Goal: Task Accomplishment & Management: Complete application form

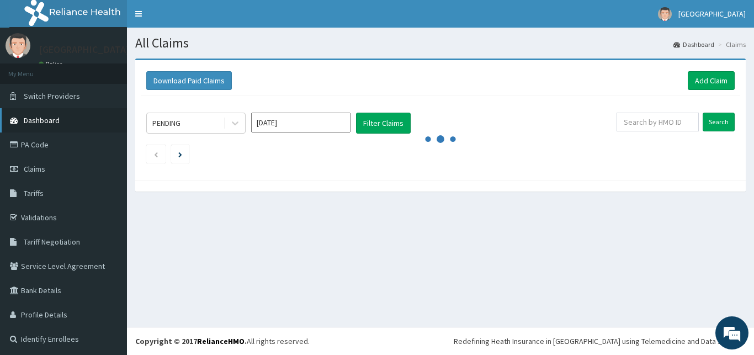
click at [52, 123] on span "Dashboard" at bounding box center [42, 120] width 36 height 10
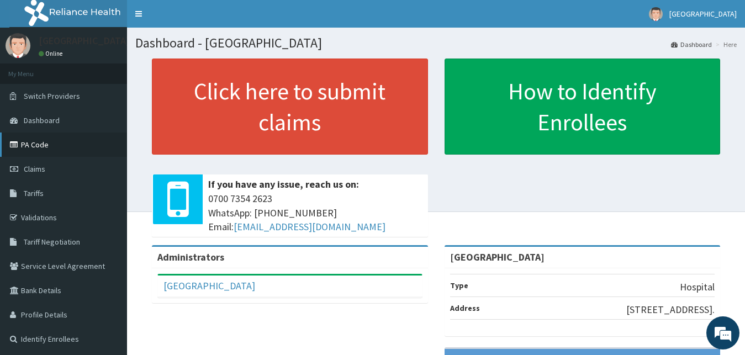
click at [31, 143] on link "PA Code" at bounding box center [63, 145] width 127 height 24
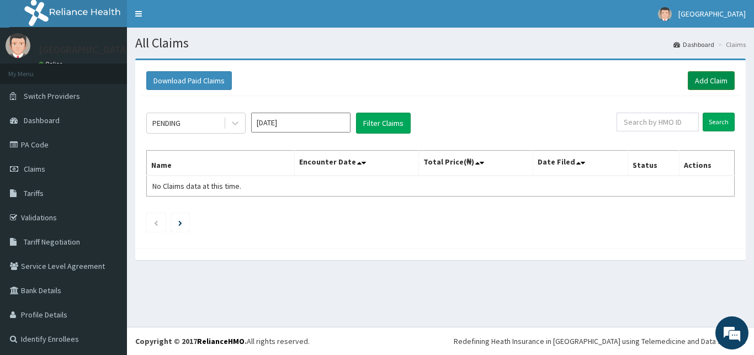
click at [701, 82] on link "Add Claim" at bounding box center [711, 80] width 47 height 19
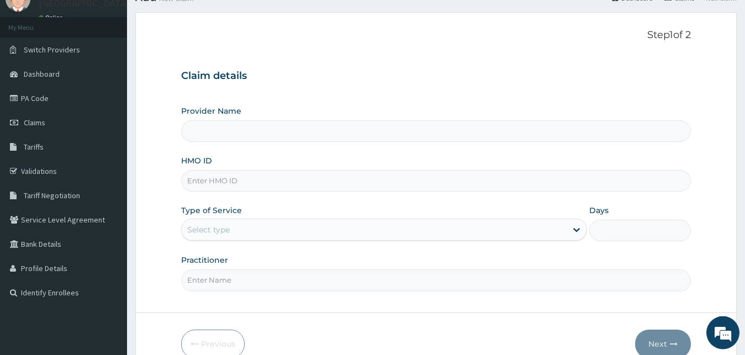
type input "[GEOGRAPHIC_DATA]"
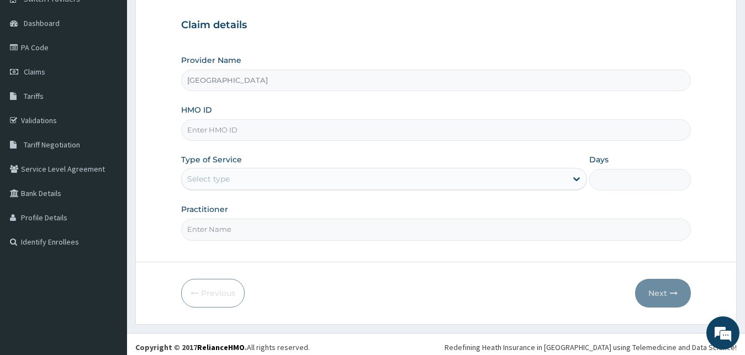
scroll to position [103, 0]
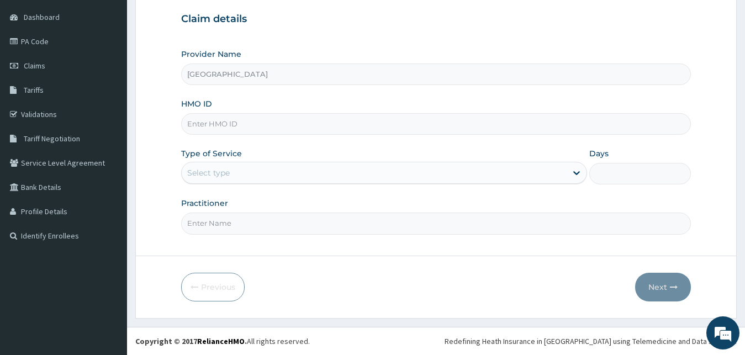
click at [424, 123] on input "HMO ID" at bounding box center [436, 124] width 510 height 22
paste input "GEG/10086/B"
type input "GEG/10086/B"
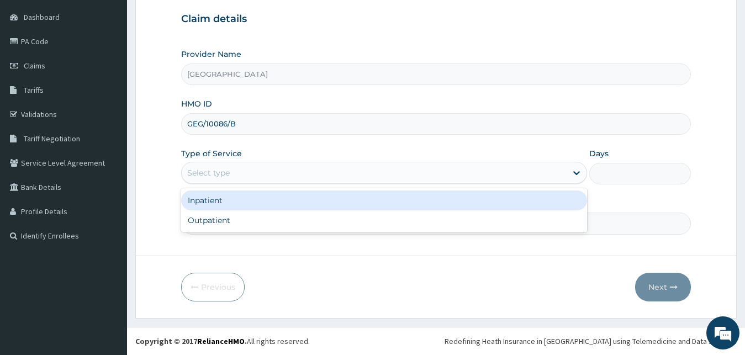
click at [352, 167] on div "Select type" at bounding box center [374, 173] width 385 height 18
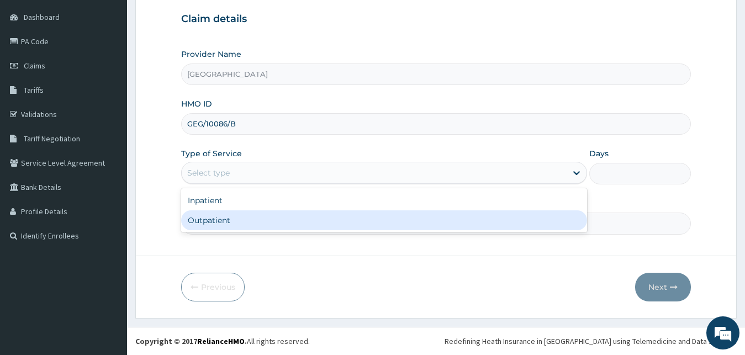
click at [325, 226] on div "Outpatient" at bounding box center [384, 220] width 406 height 20
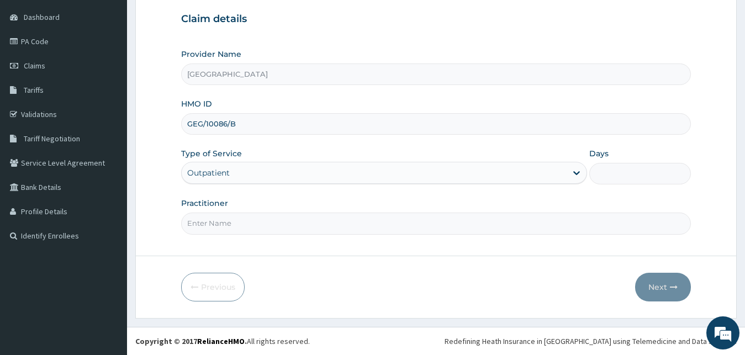
type input "1"
click at [319, 227] on input "Practitioner" at bounding box center [436, 224] width 510 height 22
type input "Dr GLADYS"
click at [667, 284] on button "Next" at bounding box center [663, 287] width 56 height 29
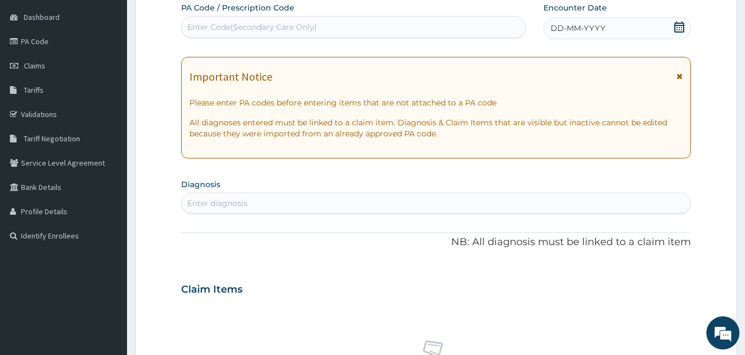
click at [679, 30] on icon at bounding box center [679, 27] width 10 height 11
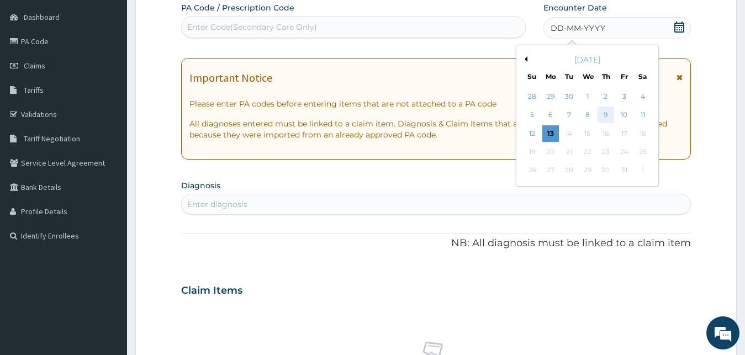
click at [604, 112] on div "9" at bounding box center [606, 115] width 17 height 17
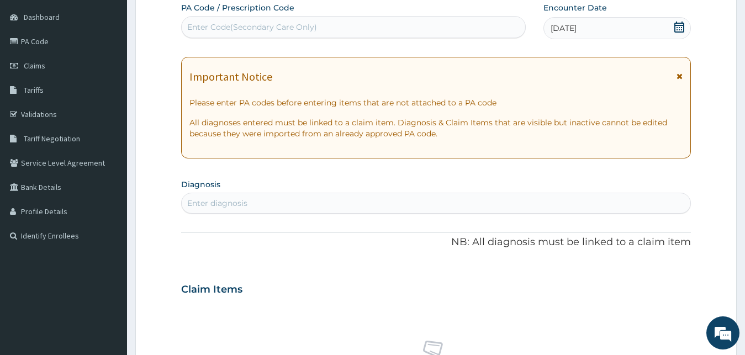
click at [573, 172] on div "PA Code / Prescription Code Enter Code(Secondary Care Only) Encounter Date 09-1…" at bounding box center [436, 288] width 510 height 572
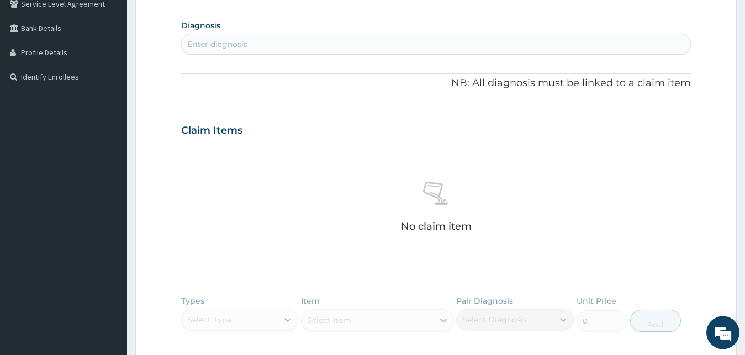
scroll to position [244, 0]
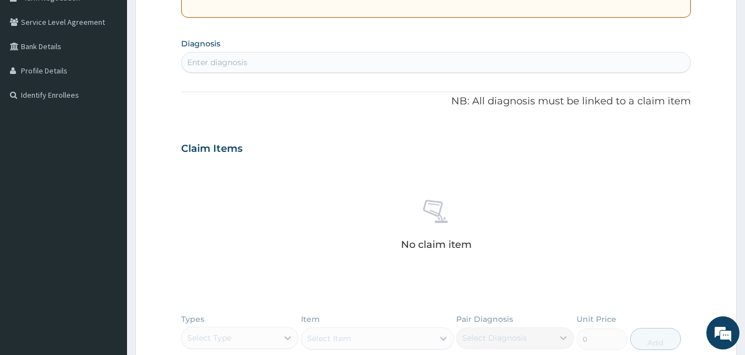
click at [357, 66] on div "Enter diagnosis" at bounding box center [436, 63] width 509 height 18
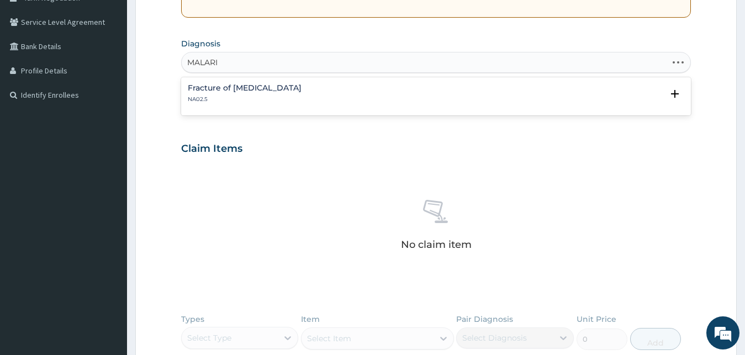
type input "MALARIA"
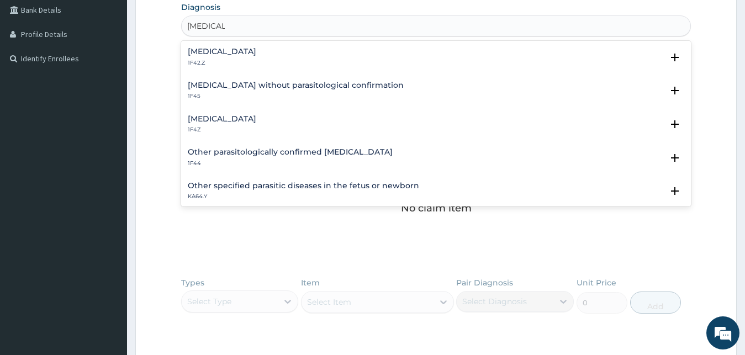
scroll to position [282, 0]
click at [199, 121] on h4 "Malaria, unspecified" at bounding box center [222, 118] width 68 height 8
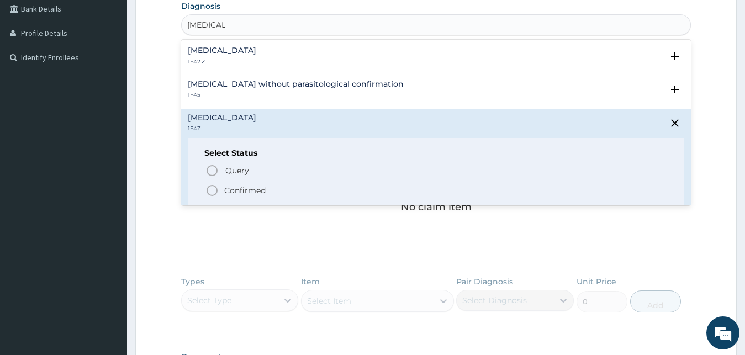
click at [212, 189] on icon "status option filled" at bounding box center [211, 190] width 13 height 13
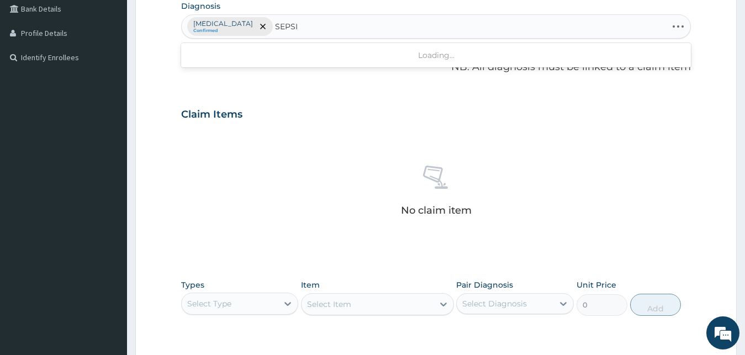
type input "SEPSIS"
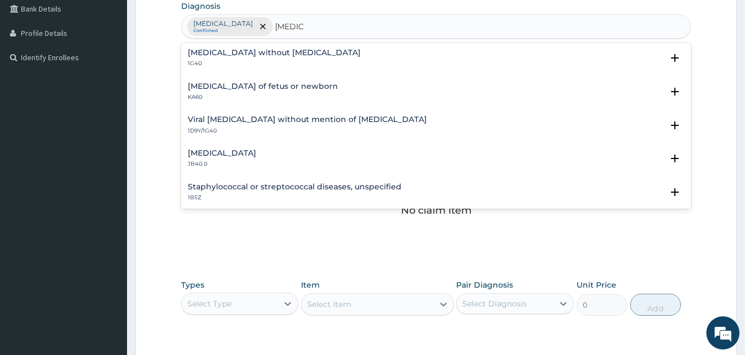
scroll to position [0, 0]
click at [300, 59] on div "Sepsis without septic shock 1G40" at bounding box center [436, 59] width 497 height 19
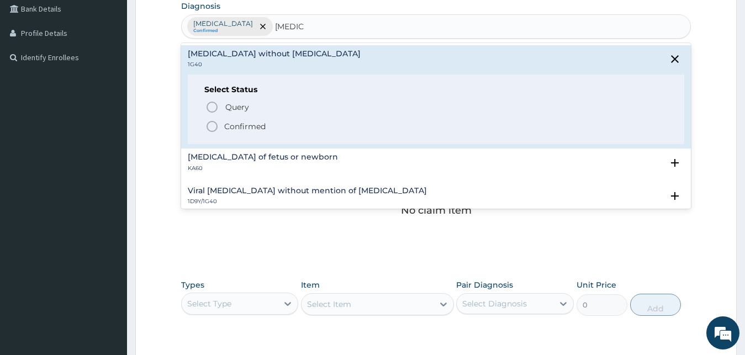
click at [214, 128] on icon "status option filled" at bounding box center [211, 126] width 13 height 13
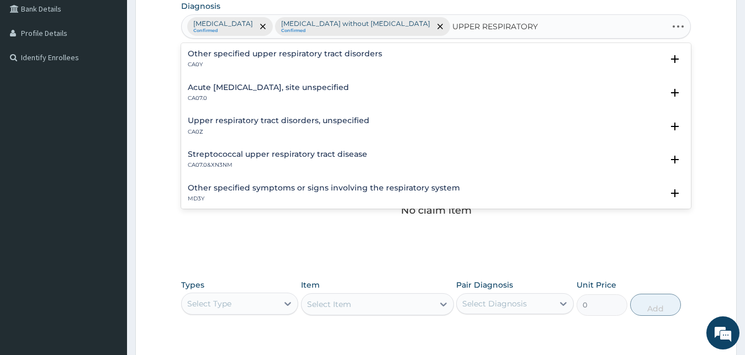
type input "UPPER RESPIRATORY"
click at [242, 86] on h4 "Acute upper respiratory infection, site unspecified" at bounding box center [268, 87] width 161 height 8
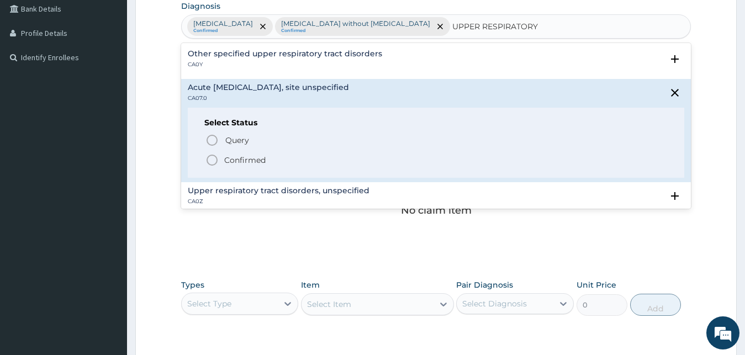
click at [212, 161] on icon "status option filled" at bounding box center [211, 160] width 13 height 13
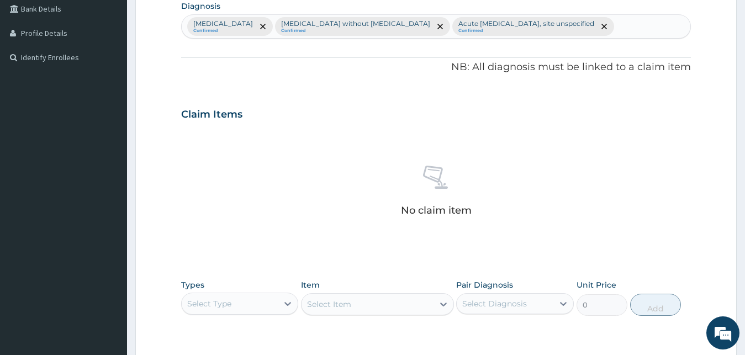
click at [319, 102] on div "Claim Items" at bounding box center [436, 112] width 510 height 29
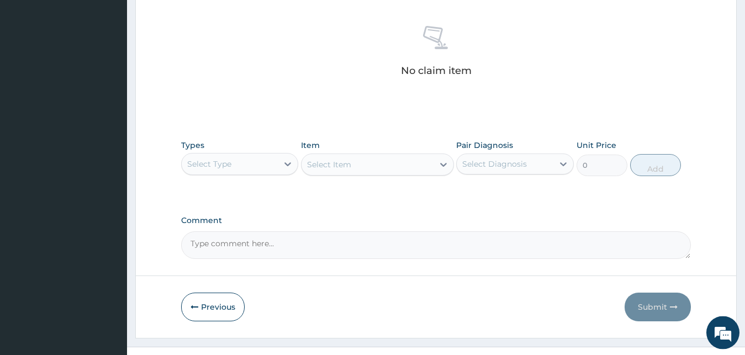
scroll to position [441, 0]
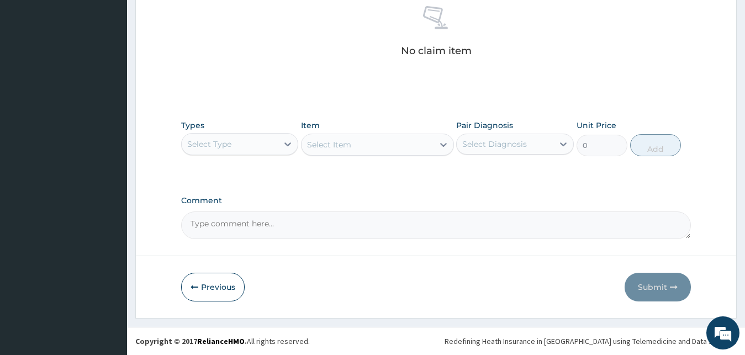
click at [239, 147] on div "Select Type" at bounding box center [230, 144] width 97 height 18
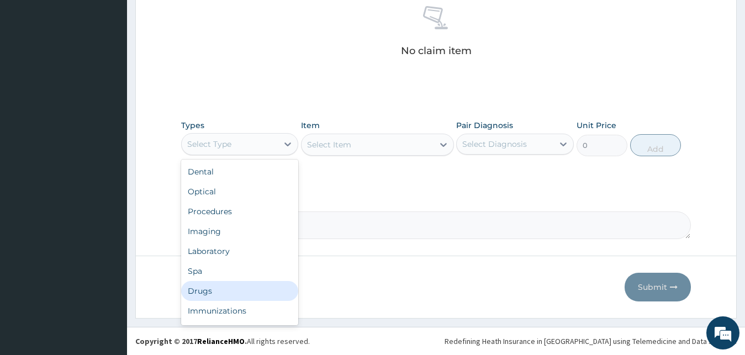
click at [216, 289] on div "Drugs" at bounding box center [240, 291] width 118 height 20
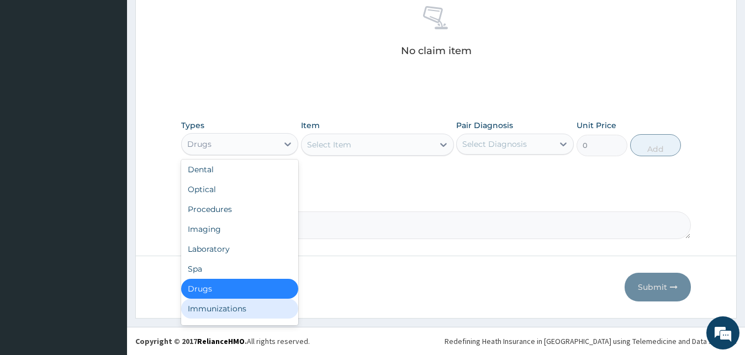
click at [381, 174] on div "Types option Drugs, selected. option Immunizations focused, 8 of 10. 10 results…" at bounding box center [436, 146] width 510 height 64
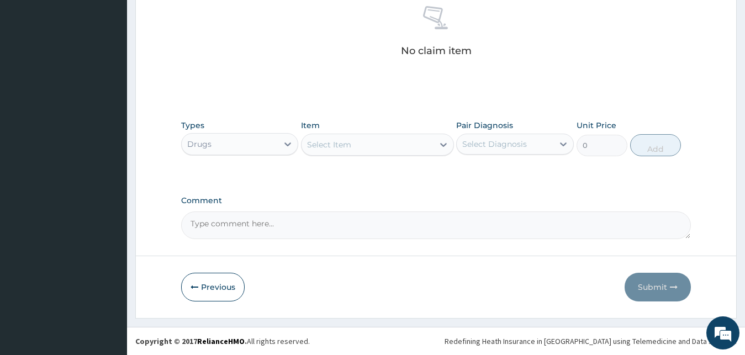
click at [384, 138] on div "Select Item" at bounding box center [368, 145] width 132 height 18
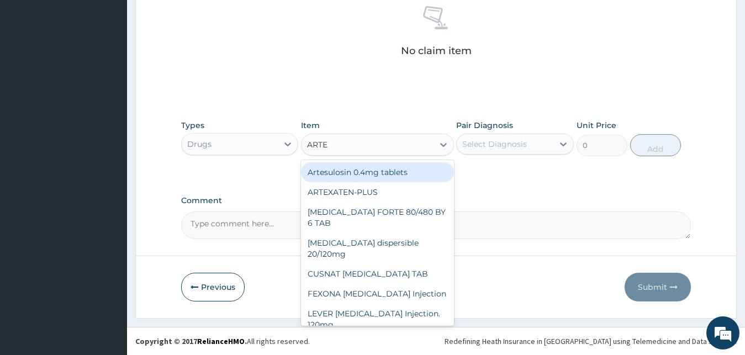
type input "ARTES"
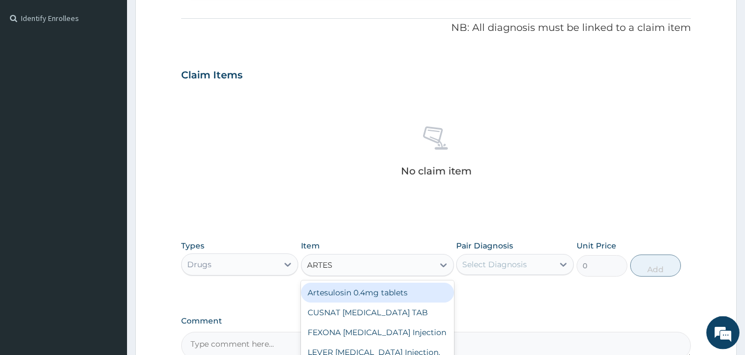
scroll to position [441, 0]
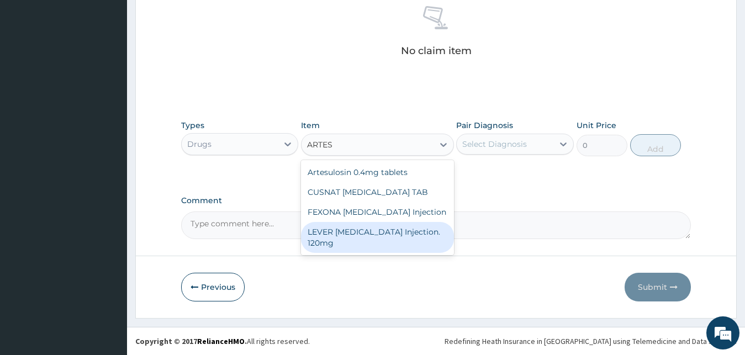
click at [379, 229] on div "LEVER ARTESUNATE Injection. 120mg" at bounding box center [377, 237] width 153 height 31
type input "2530"
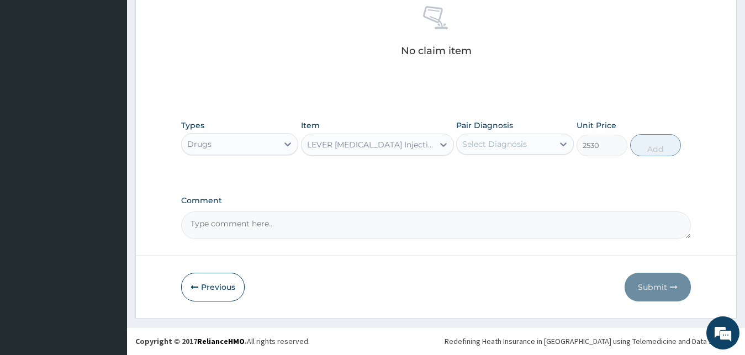
click at [547, 146] on div "Select Diagnosis" at bounding box center [505, 144] width 97 height 18
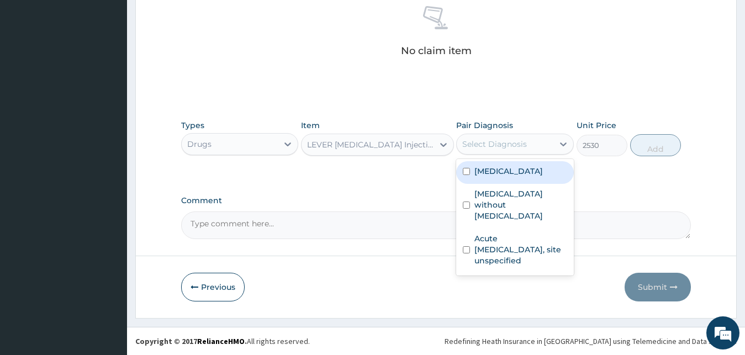
click at [524, 182] on div "Malaria, unspecified" at bounding box center [515, 172] width 118 height 23
checkbox input "true"
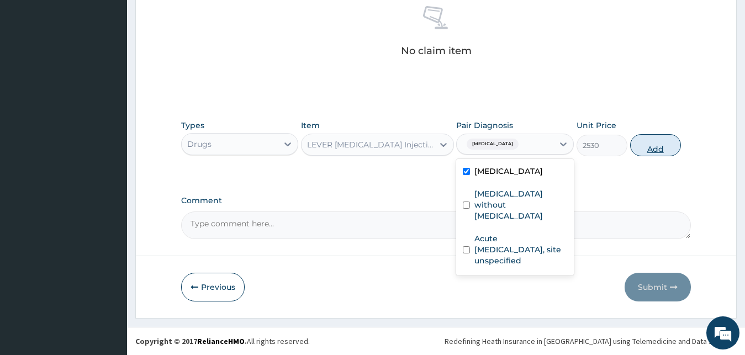
click at [653, 143] on button "Add" at bounding box center [655, 145] width 51 height 22
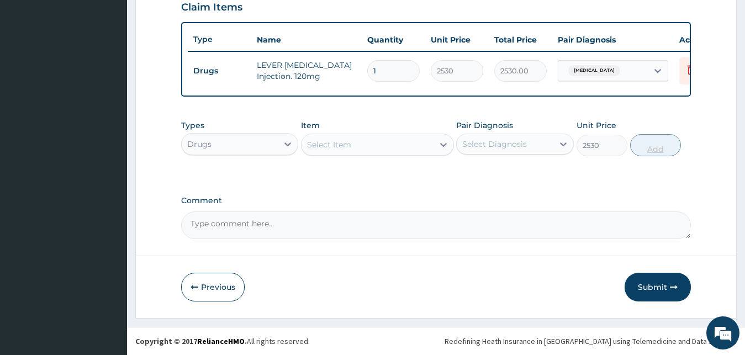
type input "0"
type input "0.00"
type input "4"
type input "10120.00"
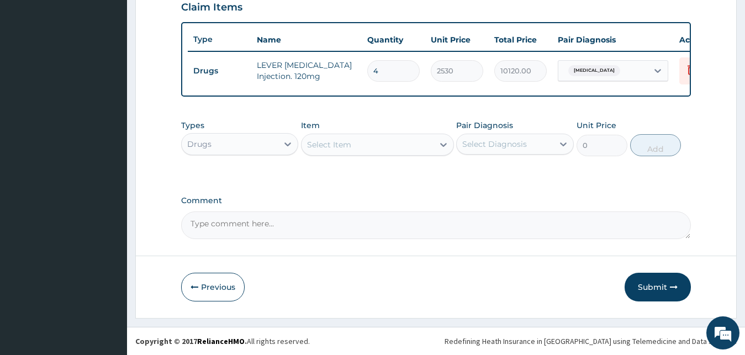
type input "4"
click at [557, 170] on div "Types Drugs Item Select Item Pair Diagnosis Select Diagnosis Unit Price 0 Add" at bounding box center [436, 146] width 510 height 64
click at [420, 147] on div "Select Item" at bounding box center [368, 145] width 132 height 18
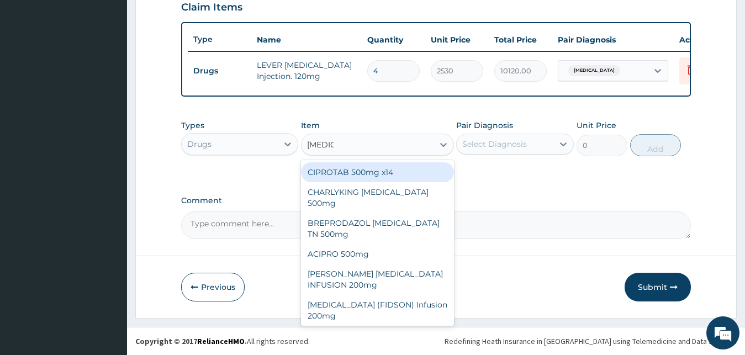
type input "CIPROF"
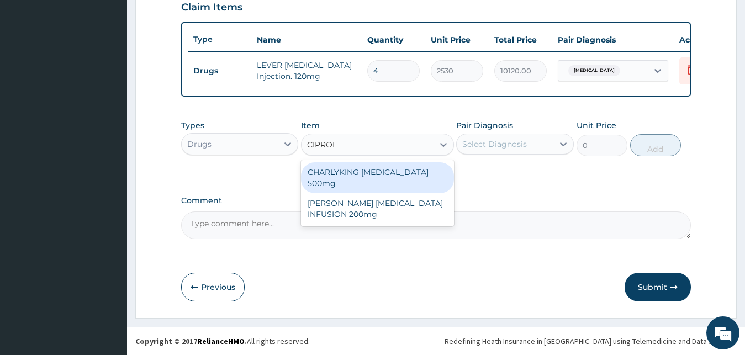
click at [409, 176] on div "CHARLYKING CIPROFLOXACIN 500mg" at bounding box center [377, 177] width 153 height 31
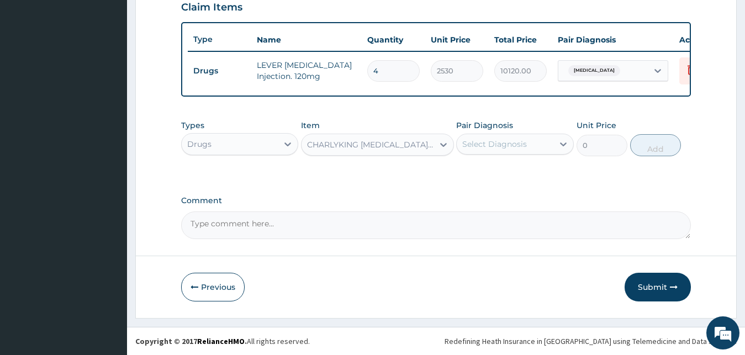
type input "189.75"
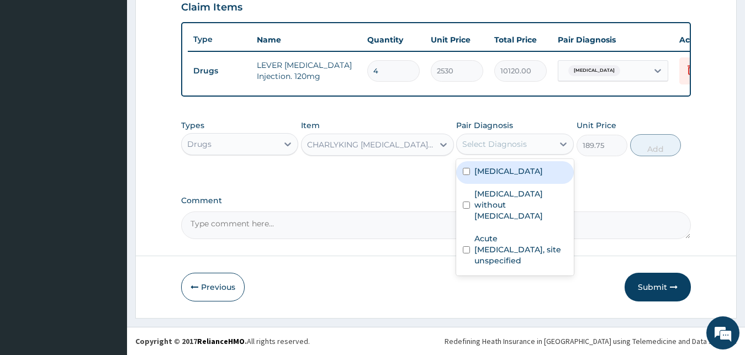
click at [505, 146] on div "Select Diagnosis" at bounding box center [494, 144] width 65 height 11
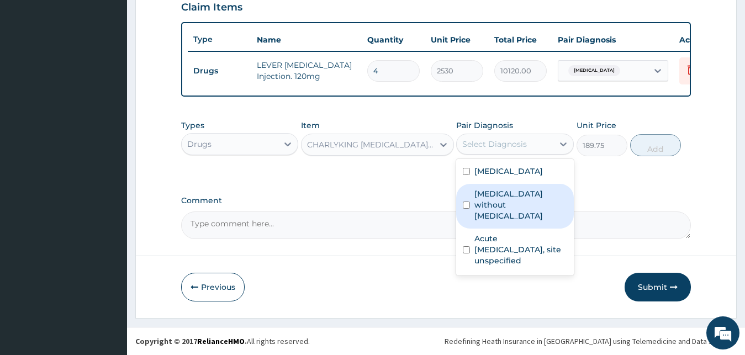
click at [496, 196] on label "Sepsis without septic shock" at bounding box center [520, 204] width 93 height 33
checkbox input "true"
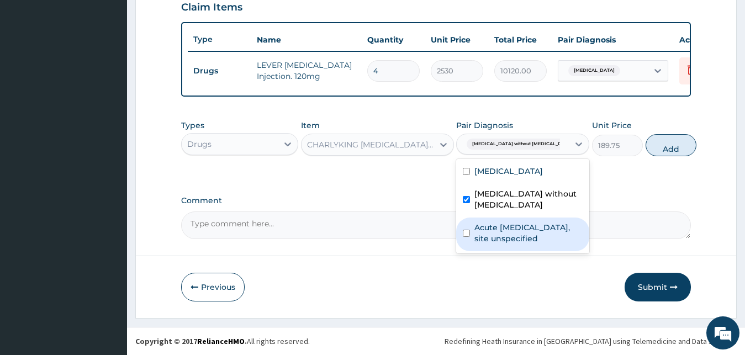
click at [511, 244] on label "Acute upper respiratory infection, site unspecified" at bounding box center [528, 233] width 108 height 22
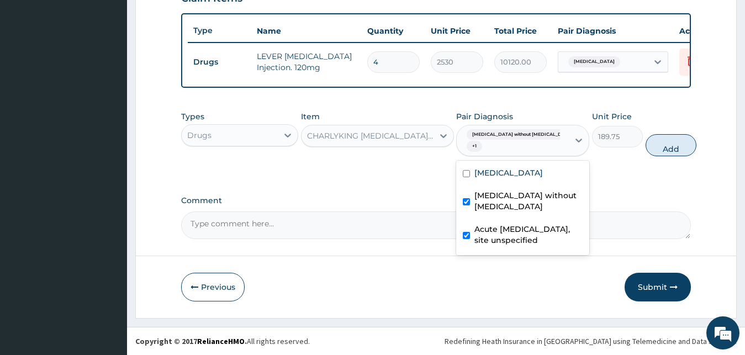
checkbox input "true"
click at [665, 156] on button "Add" at bounding box center [671, 145] width 51 height 22
type input "0"
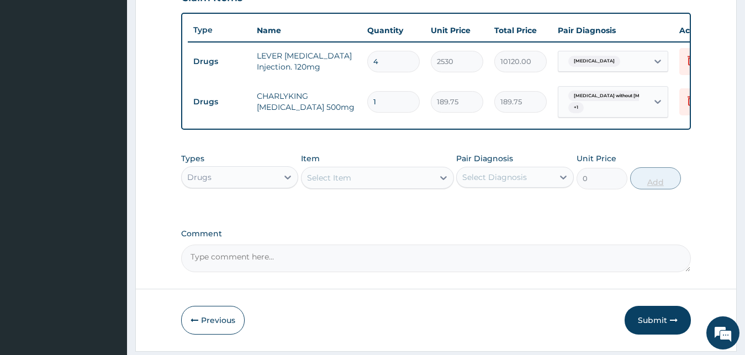
type input "10"
type input "1897.50"
type input "10"
click at [620, 212] on div "Types Drugs Item Select Item Pair Diagnosis Select Diagnosis Unit Price 0 Add" at bounding box center [436, 179] width 510 height 64
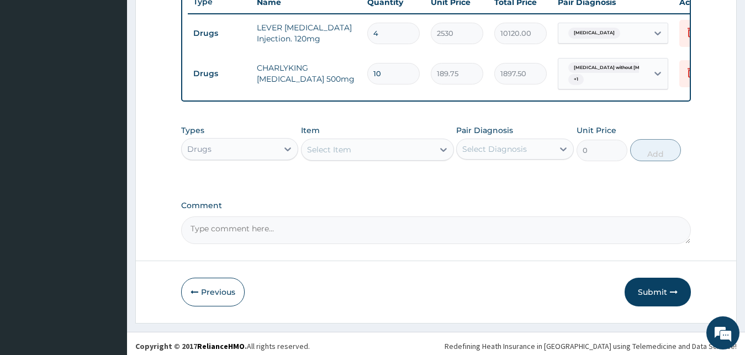
scroll to position [441, 0]
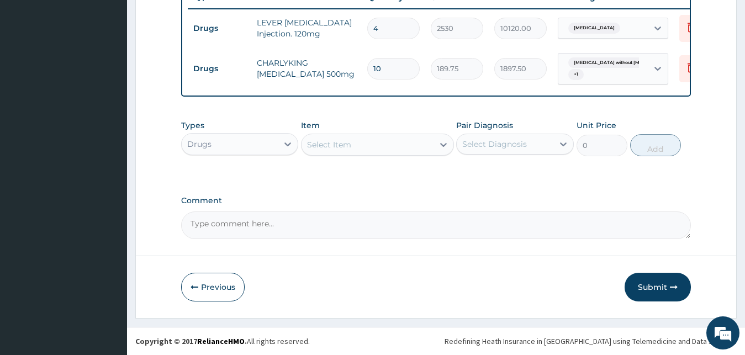
click at [349, 145] on div "Select Item" at bounding box center [329, 144] width 44 height 11
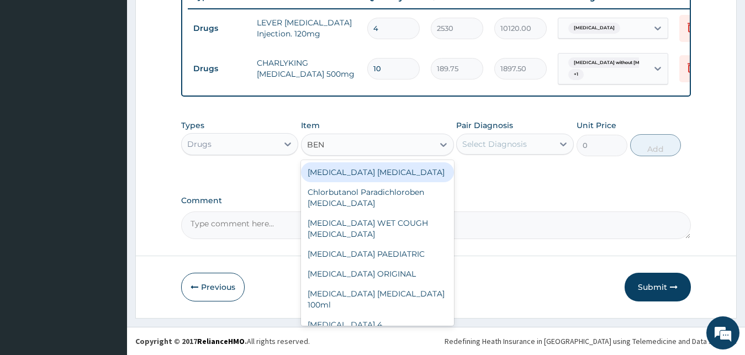
type input "BENY"
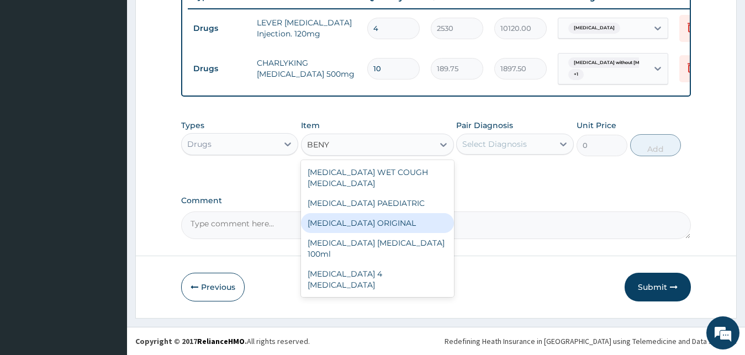
click at [334, 213] on div "BENYLIN ORIGINAL" at bounding box center [377, 223] width 153 height 20
type input "1897.5"
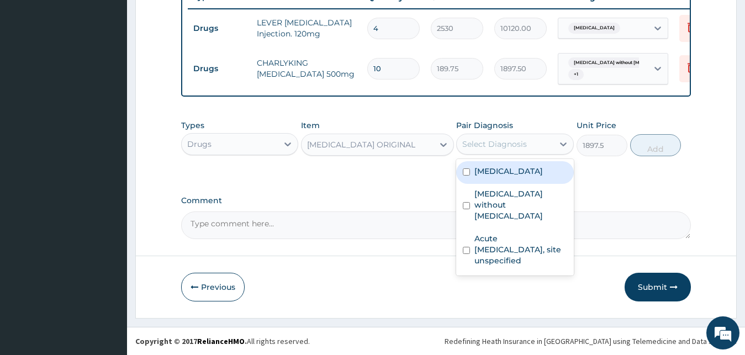
click at [498, 151] on div "Select Diagnosis" at bounding box center [505, 144] width 97 height 18
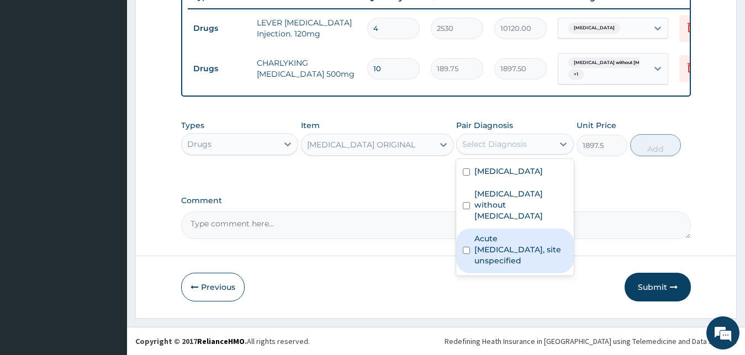
click at [480, 240] on label "Acute upper respiratory infection, site unspecified" at bounding box center [520, 249] width 93 height 33
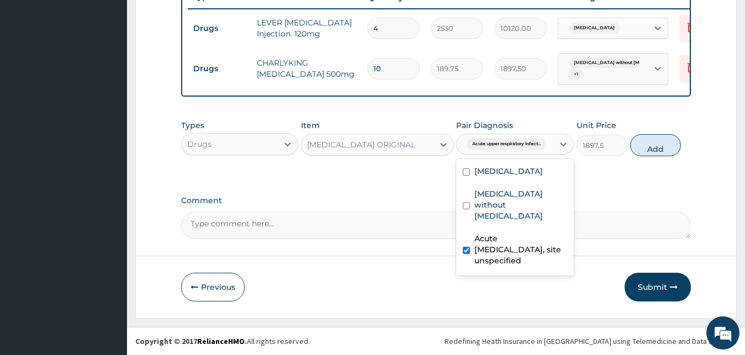
checkbox input "true"
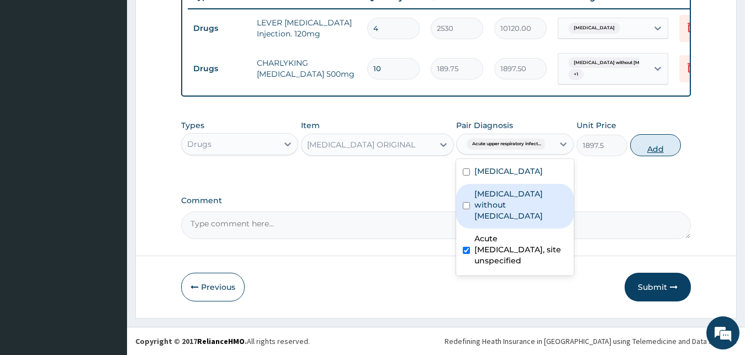
click at [643, 147] on button "Add" at bounding box center [655, 145] width 51 height 22
type input "0"
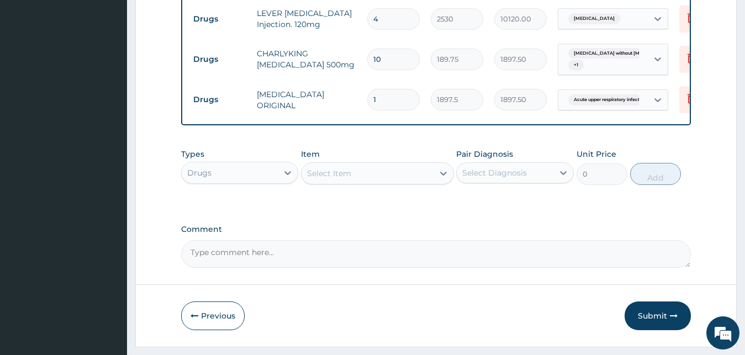
click at [518, 207] on div "Types Drugs Item Select Item Pair Diagnosis Select Diagnosis Unit Price 0 Add" at bounding box center [436, 175] width 510 height 64
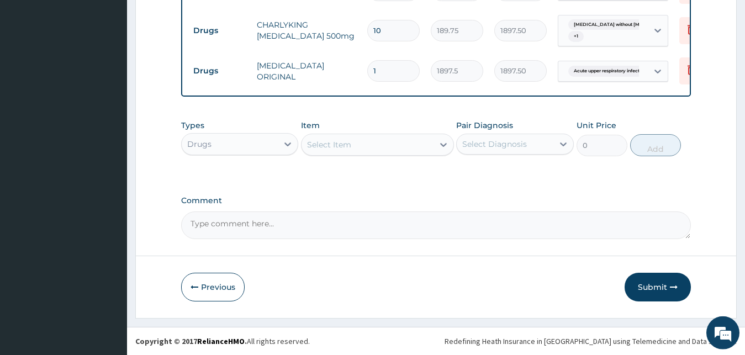
scroll to position [479, 0]
click at [364, 140] on div "Select Item" at bounding box center [368, 145] width 132 height 18
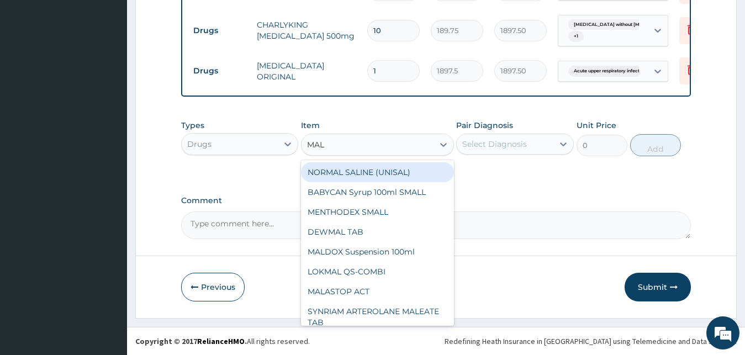
type input "MALD"
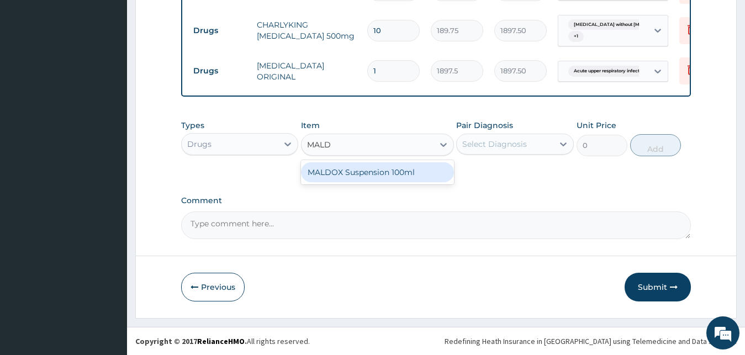
click at [357, 174] on div "MALDOX Suspension 100ml" at bounding box center [377, 172] width 153 height 20
type input "632.5"
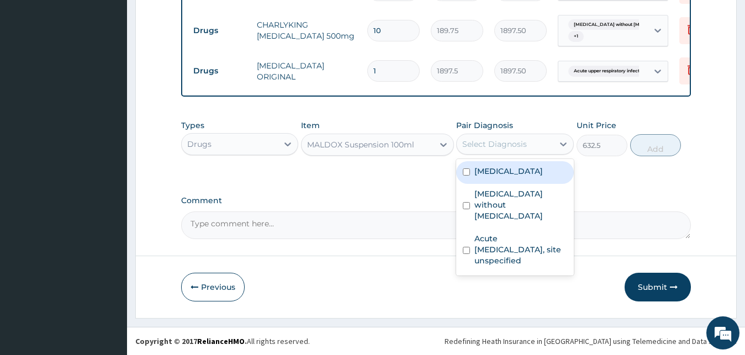
click at [484, 148] on div "Select Diagnosis" at bounding box center [494, 144] width 65 height 11
click at [479, 172] on label "Malaria, unspecified" at bounding box center [508, 171] width 68 height 11
checkbox input "true"
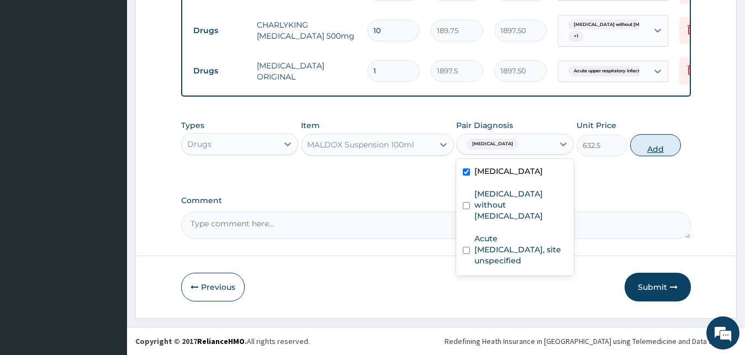
click at [636, 144] on button "Add" at bounding box center [655, 145] width 51 height 22
type input "0"
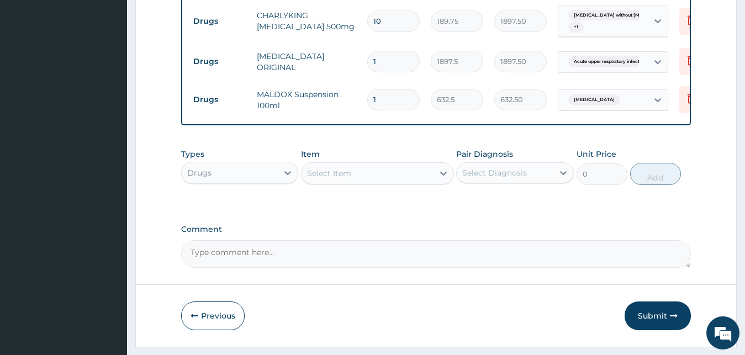
type input "0"
type input "0.00"
type input "1"
type input "632.50"
click at [521, 205] on div "Types Drugs Item Select Item Pair Diagnosis Select Diagnosis Unit Price 0 Add" at bounding box center [436, 175] width 510 height 64
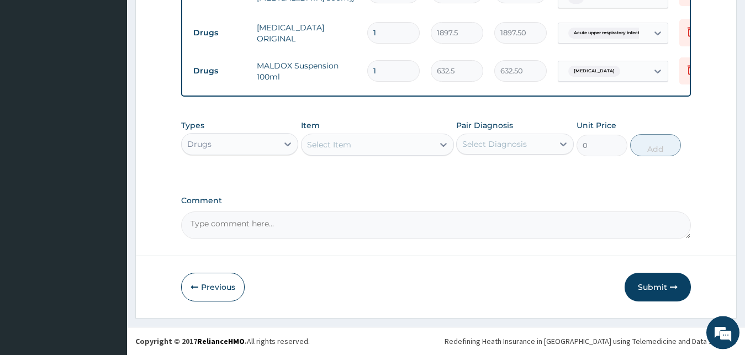
scroll to position [517, 0]
click at [362, 146] on div "Select Item" at bounding box center [368, 145] width 132 height 18
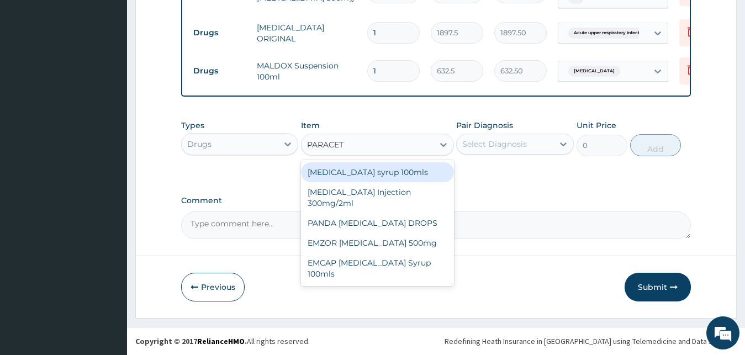
type input "PARACETA"
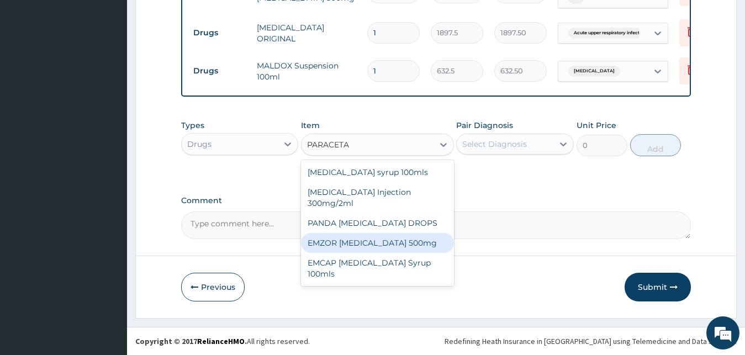
click at [371, 241] on div "EMZOR PARACETAMOL 500mg" at bounding box center [377, 243] width 153 height 20
type input "25.3"
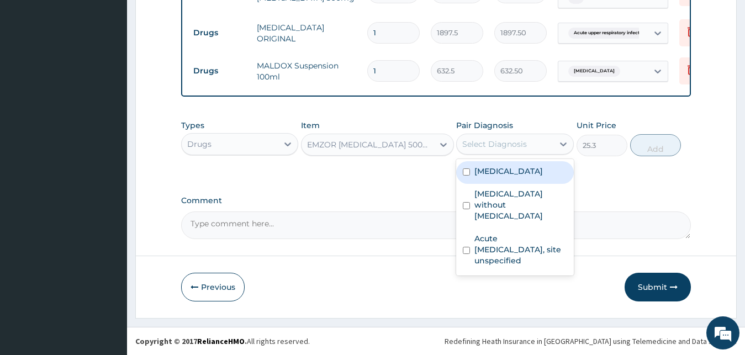
click at [525, 144] on div "Select Diagnosis" at bounding box center [494, 144] width 65 height 11
click at [510, 166] on label "Malaria, unspecified" at bounding box center [508, 171] width 68 height 11
checkbox input "true"
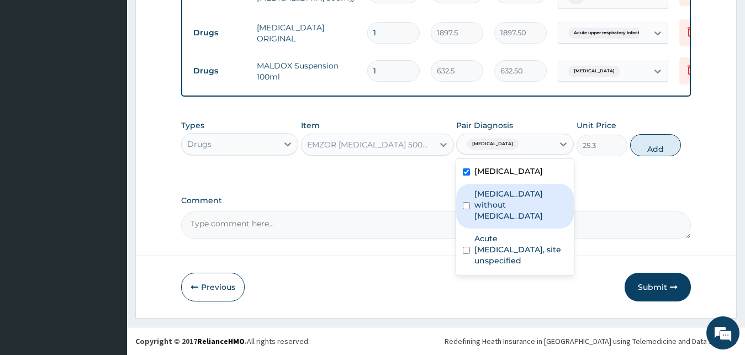
click at [500, 191] on label "Sepsis without septic shock" at bounding box center [520, 204] width 93 height 33
checkbox input "true"
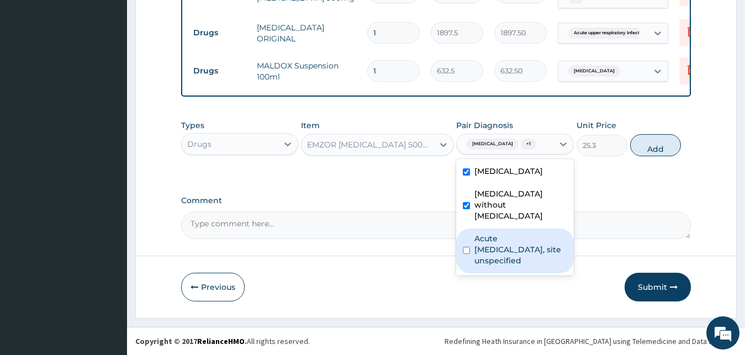
click at [476, 260] on div "Acute upper respiratory infection, site unspecified" at bounding box center [515, 251] width 118 height 45
checkbox input "true"
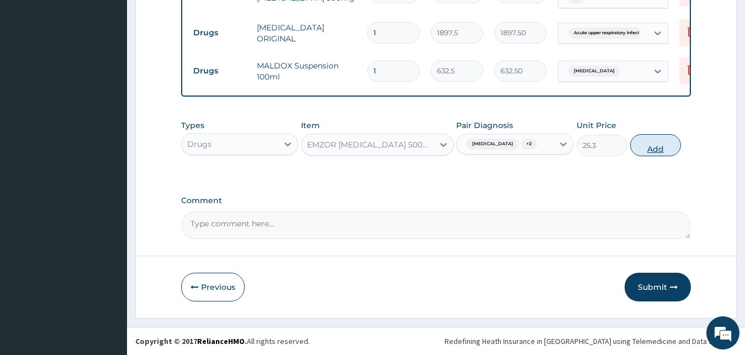
click at [669, 148] on button "Add" at bounding box center [655, 145] width 51 height 22
type input "0"
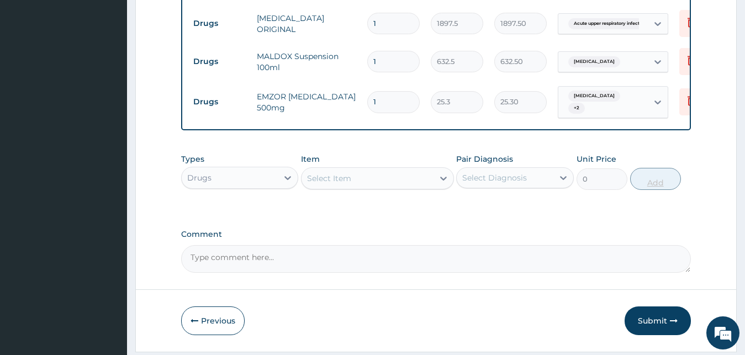
type input "15"
type input "379.50"
type input "15"
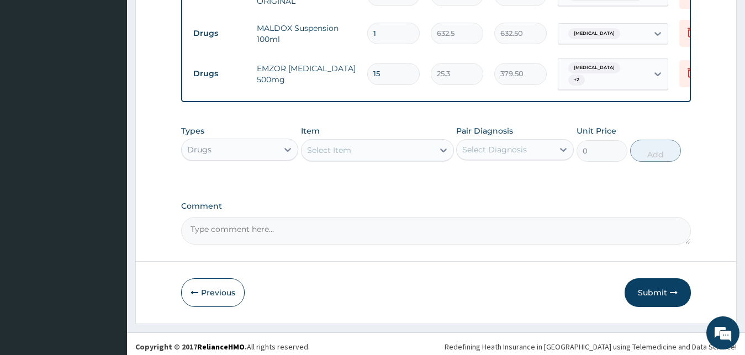
scroll to position [560, 0]
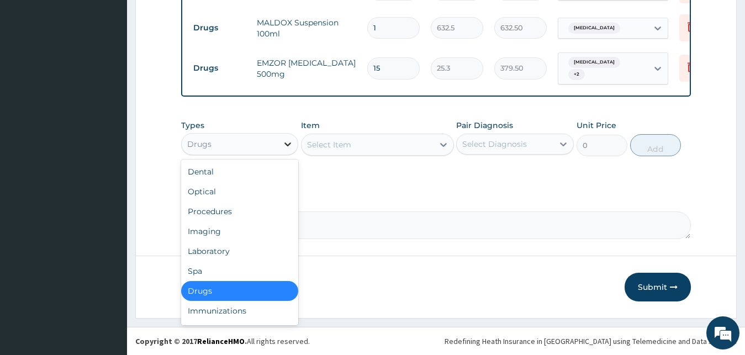
click at [286, 144] on icon at bounding box center [287, 144] width 11 height 11
click at [239, 253] on div "Laboratory" at bounding box center [240, 251] width 118 height 20
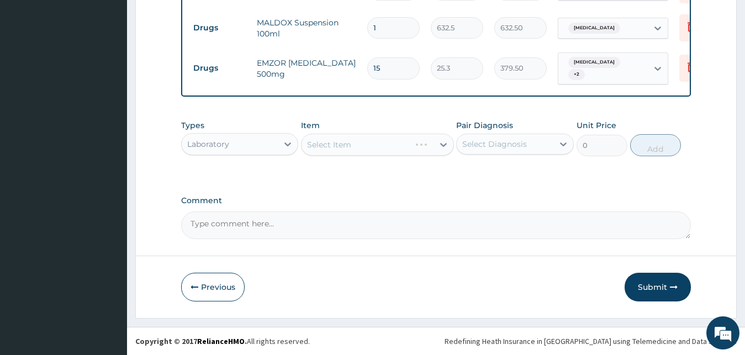
click at [493, 140] on div "Select Diagnosis" at bounding box center [494, 144] width 65 height 11
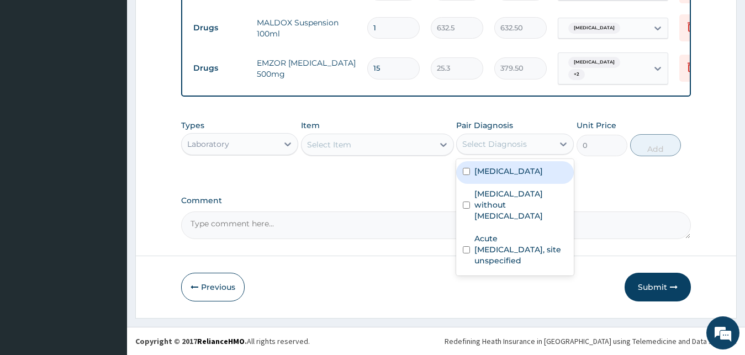
click at [485, 168] on label "Malaria, unspecified" at bounding box center [508, 171] width 68 height 11
checkbox input "true"
click at [398, 145] on div "Select Item" at bounding box center [368, 145] width 132 height 18
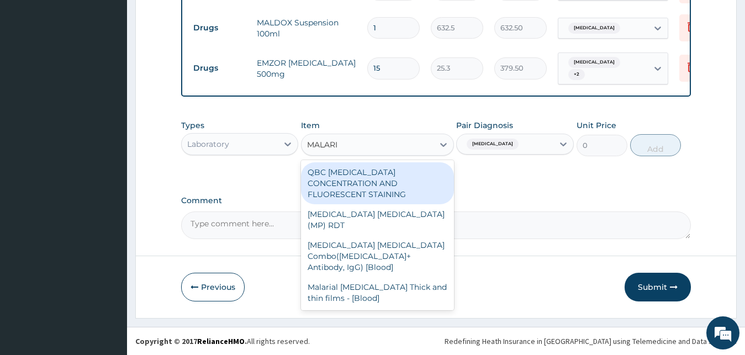
type input "MALARIA"
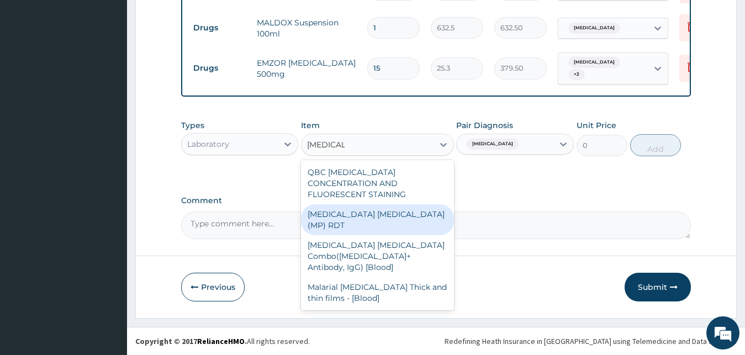
click at [405, 204] on div "MALARIA PARASITE (MP) RDT" at bounding box center [377, 219] width 153 height 31
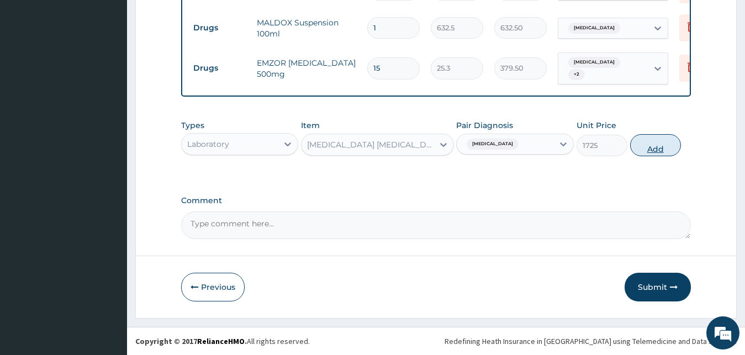
click at [653, 146] on button "Add" at bounding box center [655, 145] width 51 height 22
type input "0"
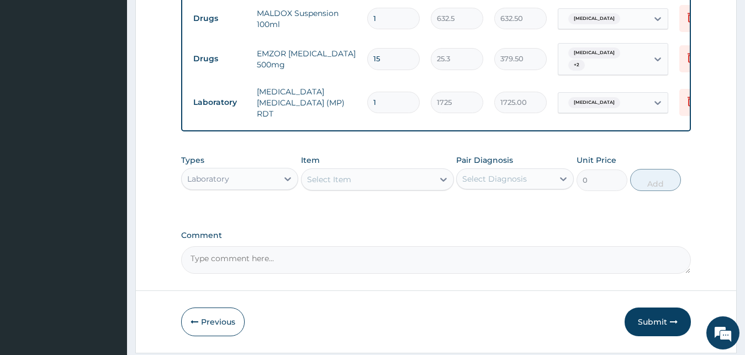
click at [387, 179] on div "Select Item" at bounding box center [368, 180] width 132 height 18
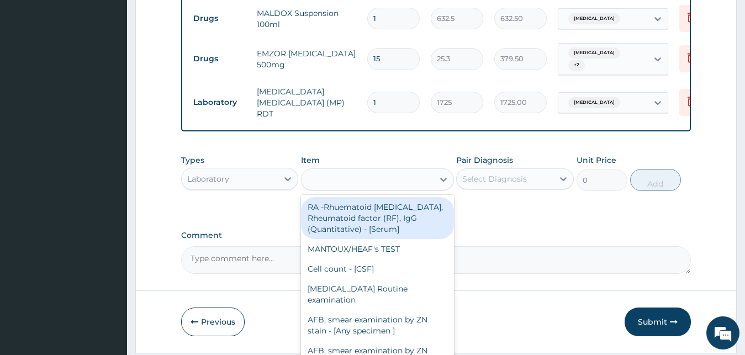
type input "F"
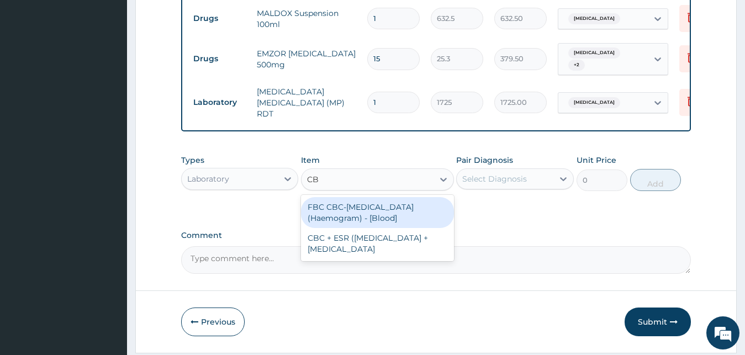
type input "CBC"
click at [373, 209] on div "FBC CBC-Complete Blood Count (Haemogram) - [Blood]" at bounding box center [377, 212] width 153 height 31
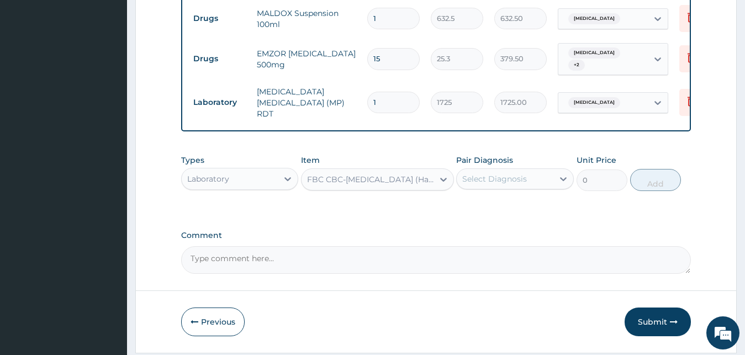
type input "4600"
click at [474, 176] on div "Select Diagnosis" at bounding box center [505, 179] width 97 height 18
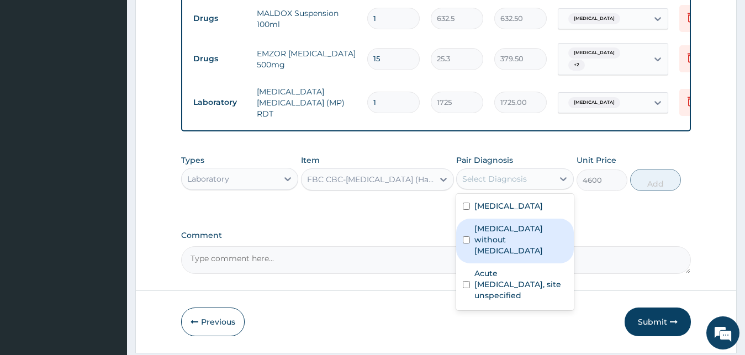
click at [473, 245] on div "Sepsis without septic shock" at bounding box center [515, 241] width 118 height 45
checkbox input "true"
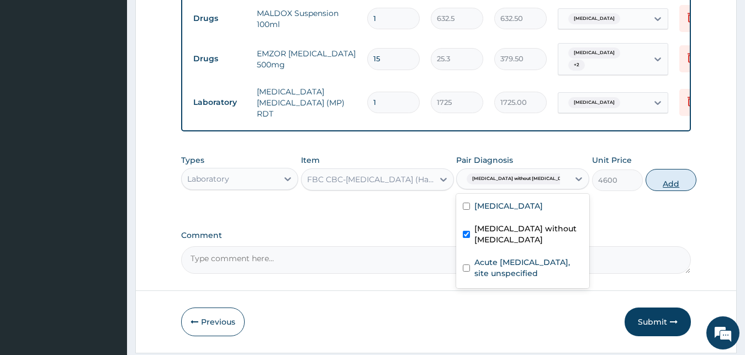
click at [650, 181] on button "Add" at bounding box center [671, 180] width 51 height 22
type input "0"
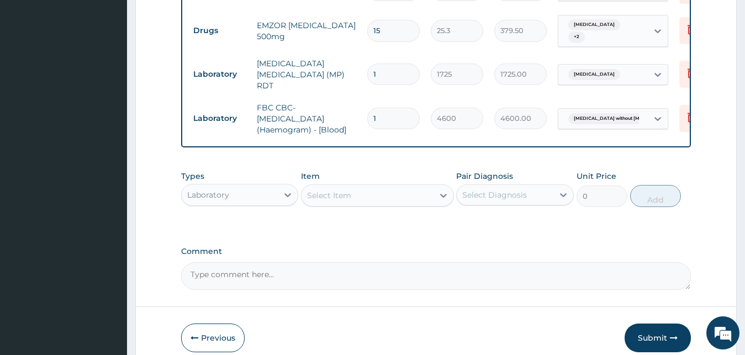
scroll to position [642, 0]
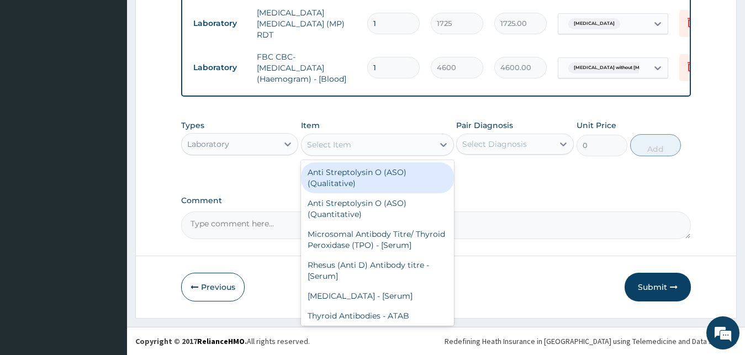
click at [353, 136] on div "Select Item" at bounding box center [368, 145] width 132 height 18
click at [376, 115] on div "Types Laboratory Item option FBC CBC-Complete Blood Count (Haemogram) - [Blood]…" at bounding box center [436, 137] width 510 height 47
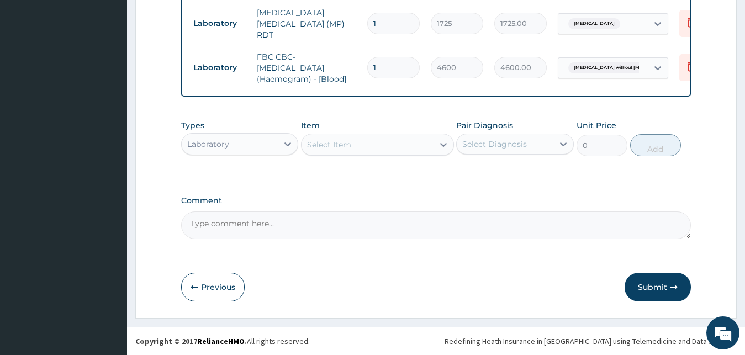
click at [236, 150] on div "Laboratory" at bounding box center [230, 144] width 97 height 18
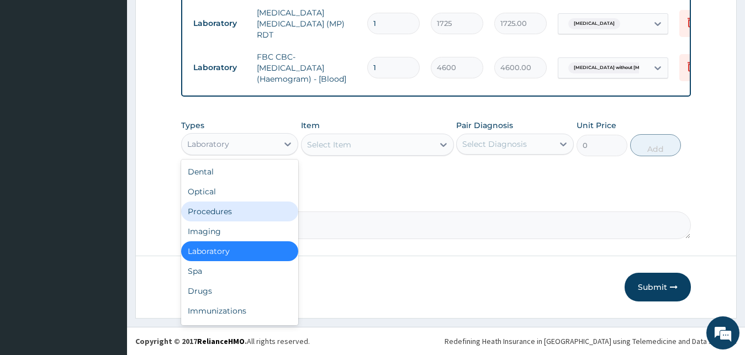
click at [235, 210] on div "Procedures" at bounding box center [240, 212] width 118 height 20
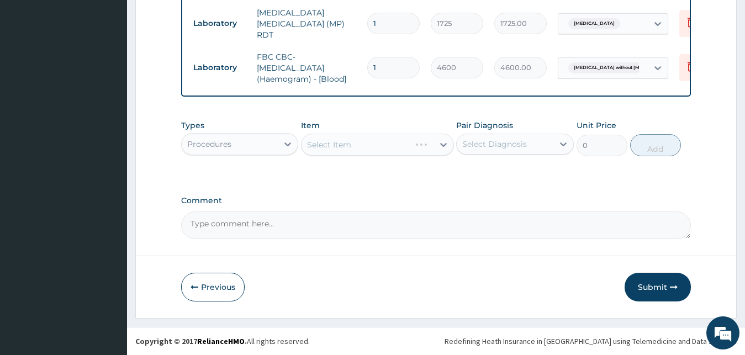
click at [493, 140] on div "Select Diagnosis" at bounding box center [494, 144] width 65 height 11
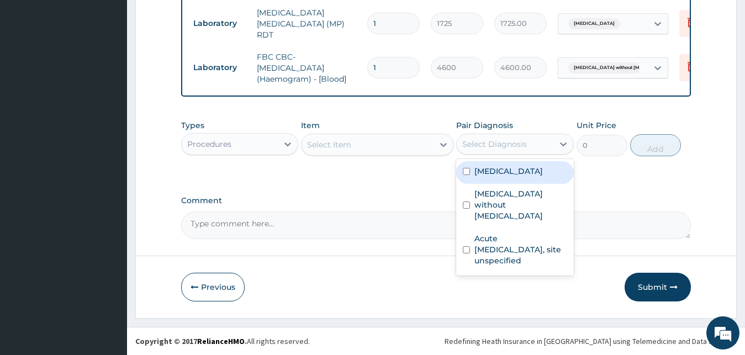
click at [493, 175] on label "Malaria, unspecified" at bounding box center [508, 171] width 68 height 11
checkbox input "true"
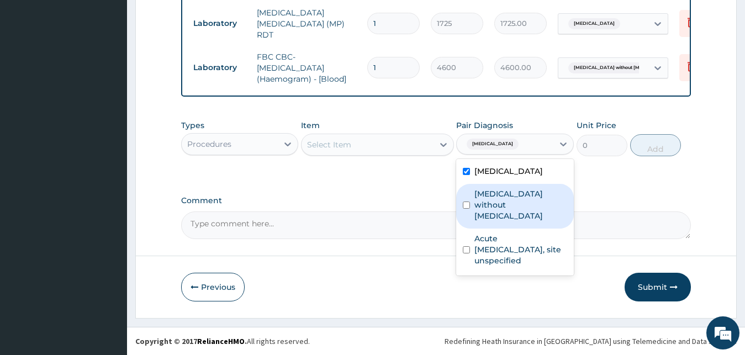
click at [492, 209] on label "Sepsis without septic shock" at bounding box center [520, 204] width 93 height 33
checkbox input "true"
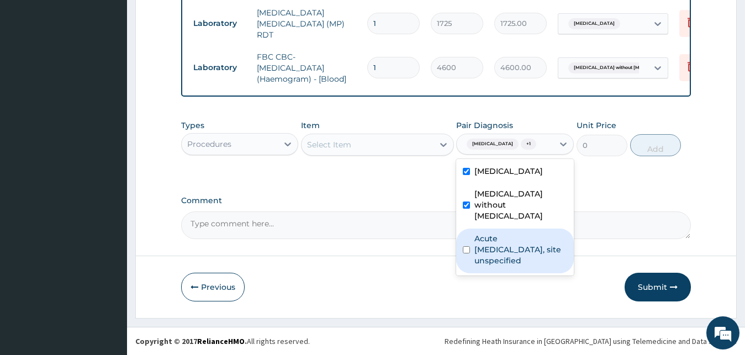
click at [489, 233] on label "Acute upper respiratory infection, site unspecified" at bounding box center [520, 249] width 93 height 33
checkbox input "true"
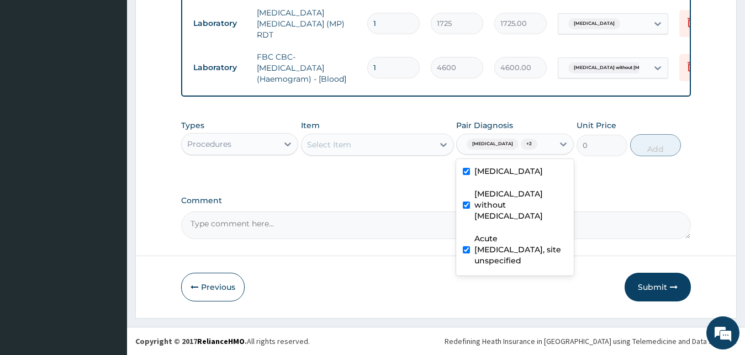
click at [382, 146] on div "Select Item" at bounding box center [368, 145] width 132 height 18
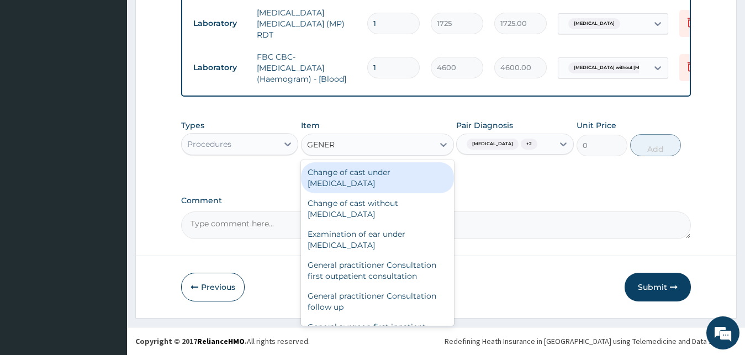
type input "GENERA"
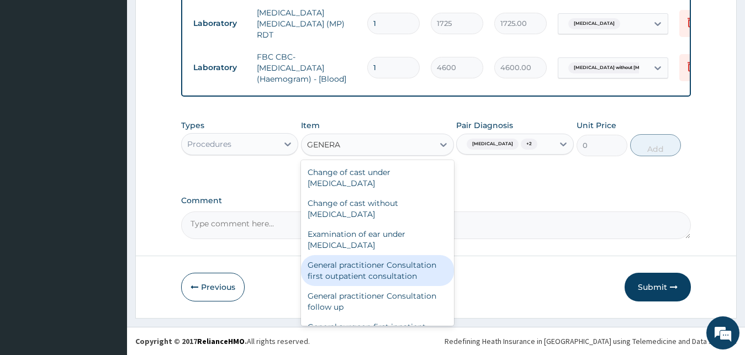
click at [358, 264] on div "General practitioner Consultation first outpatient consultation" at bounding box center [377, 270] width 153 height 31
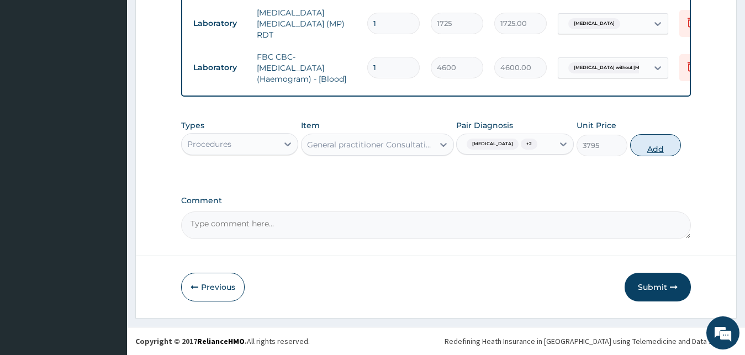
click at [665, 150] on button "Add" at bounding box center [655, 145] width 51 height 22
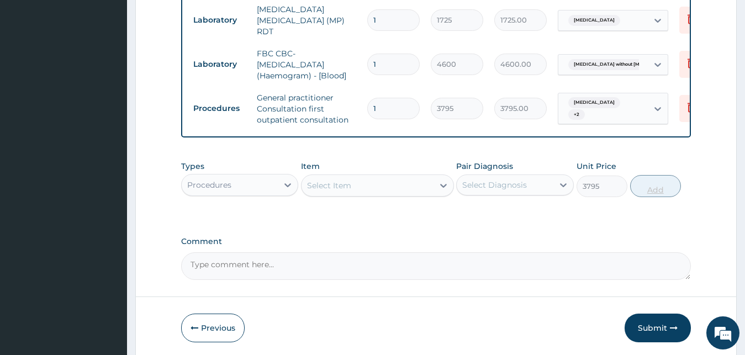
type input "0"
click at [637, 324] on button "Submit" at bounding box center [658, 328] width 66 height 29
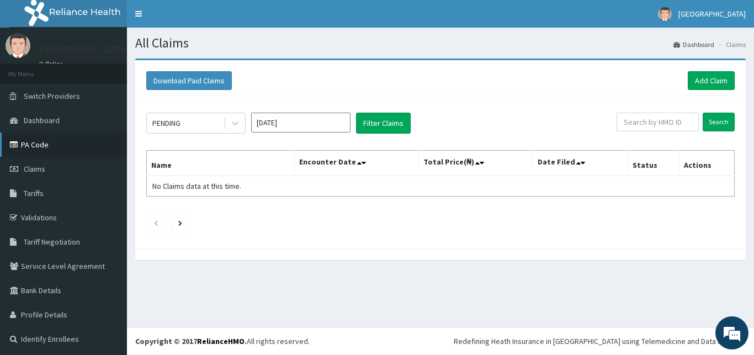
click at [26, 145] on link "PA Code" at bounding box center [63, 145] width 127 height 24
click at [688, 79] on link "Add Claim" at bounding box center [711, 80] width 47 height 19
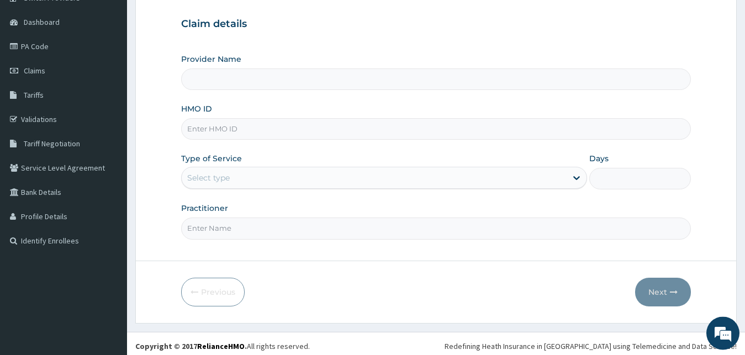
scroll to position [103, 0]
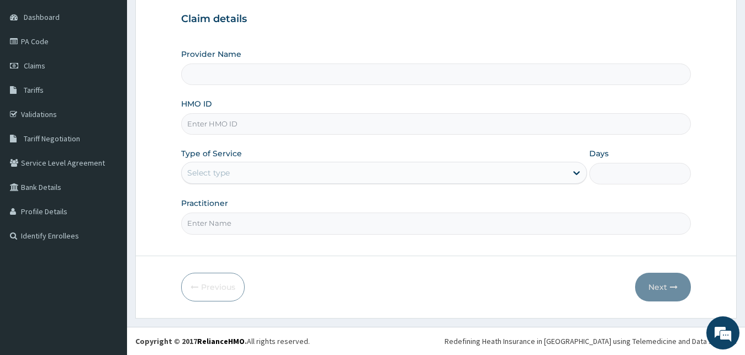
click at [349, 125] on input "HMO ID" at bounding box center [436, 124] width 510 height 22
type input "[GEOGRAPHIC_DATA]"
type input "ENP/11534/A"
click at [326, 172] on div "Select type" at bounding box center [374, 173] width 385 height 18
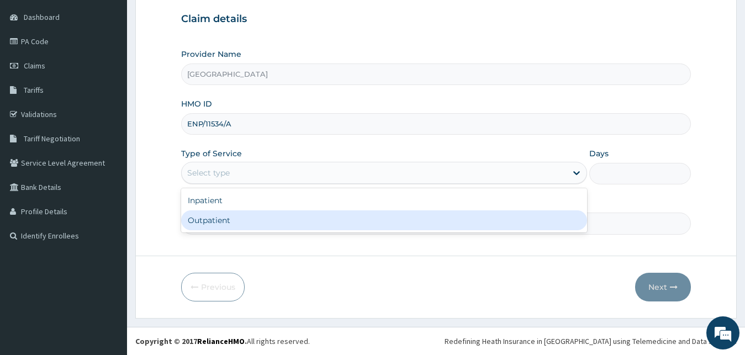
click at [296, 215] on div "Outpatient" at bounding box center [384, 220] width 406 height 20
type input "1"
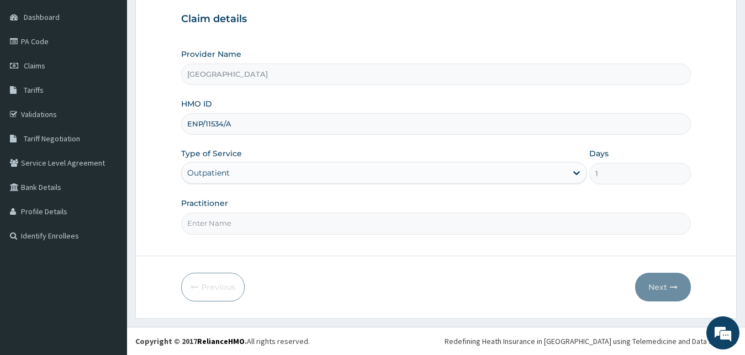
click at [287, 220] on input "Practitioner" at bounding box center [436, 224] width 510 height 22
type input "Dr GLADYS"
click at [657, 293] on button "Next" at bounding box center [663, 287] width 56 height 29
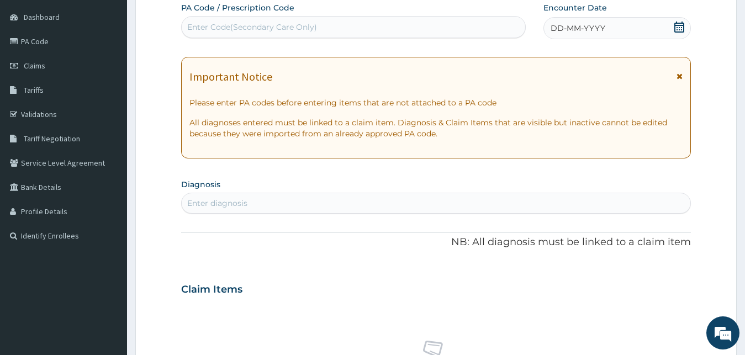
click at [440, 28] on div "Enter Code(Secondary Care Only)" at bounding box center [354, 27] width 344 height 18
paste input "ENP/11534/A"
type input "E"
click at [43, 40] on link "PA Code" at bounding box center [63, 41] width 127 height 24
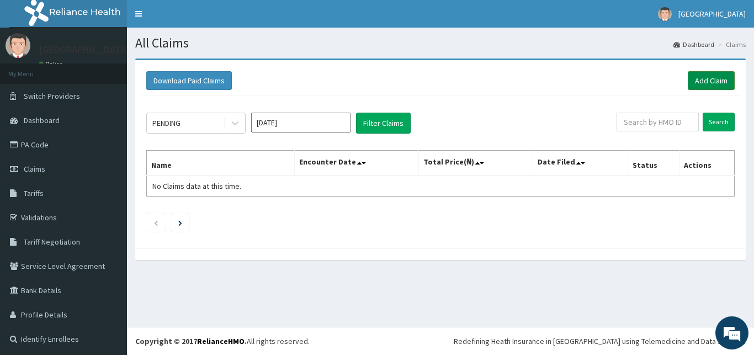
click at [691, 83] on link "Add Claim" at bounding box center [711, 80] width 47 height 19
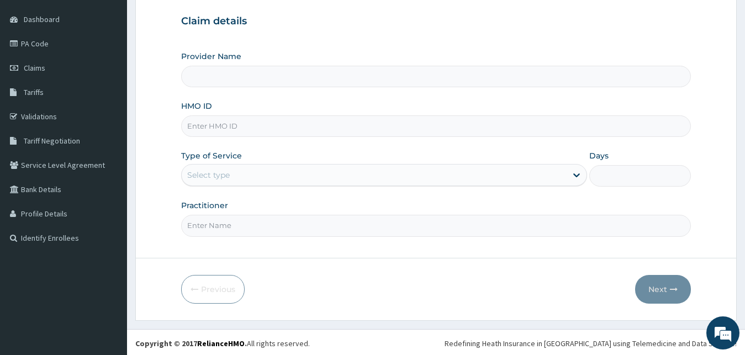
scroll to position [103, 0]
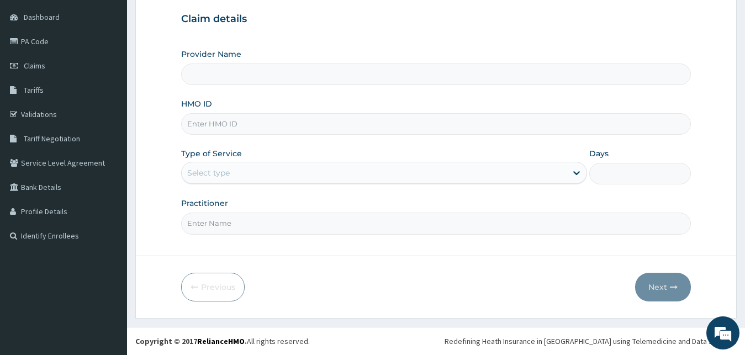
type input "[GEOGRAPHIC_DATA]"
click at [523, 124] on input "HMO ID" at bounding box center [436, 124] width 510 height 22
type input "ENP/11534/A"
click at [425, 175] on div "Select type" at bounding box center [374, 173] width 385 height 18
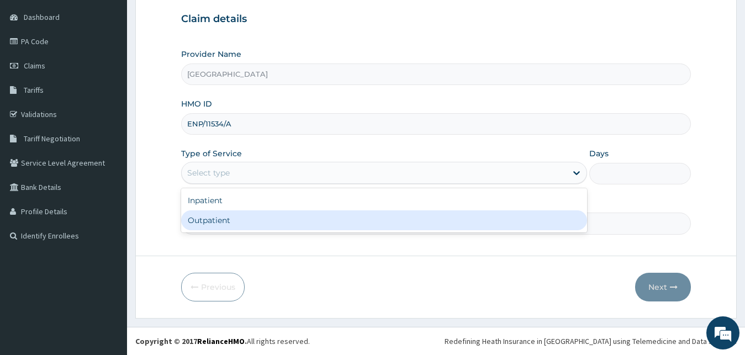
click at [324, 229] on div "Outpatient" at bounding box center [384, 220] width 406 height 20
type input "1"
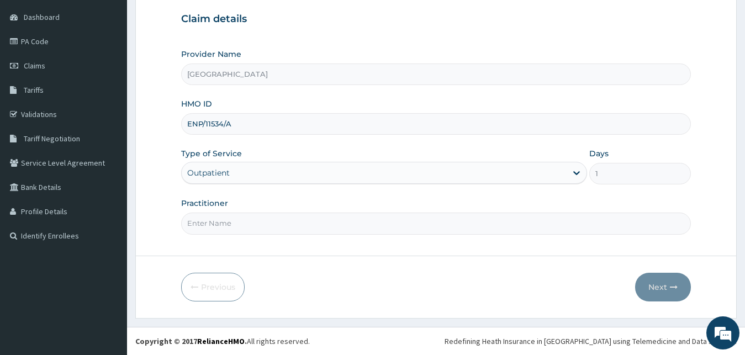
click at [307, 230] on input "Practitioner" at bounding box center [436, 224] width 510 height 22
type input "Dr GLADYS"
click at [663, 288] on button "Next" at bounding box center [663, 287] width 56 height 29
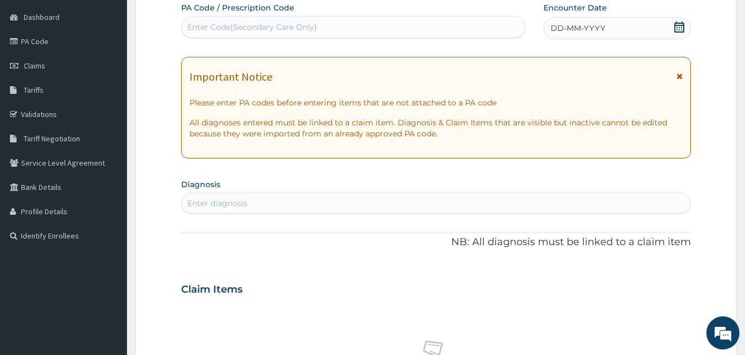
click at [344, 22] on div "Enter Code(Secondary Care Only)" at bounding box center [354, 27] width 344 height 18
paste input "PA/1800F9"
type input "PA/1800F9"
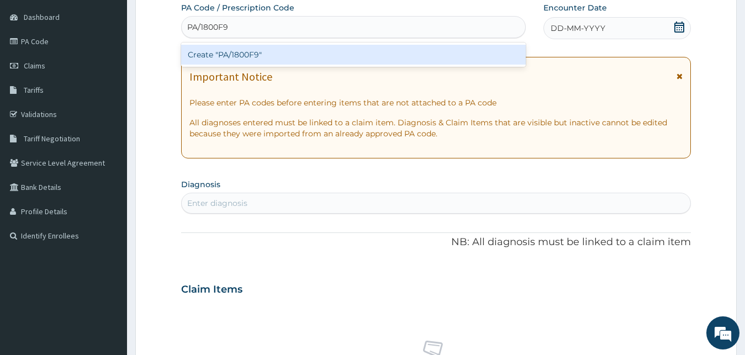
click at [334, 50] on div "Create "PA/1800F9"" at bounding box center [353, 55] width 345 height 20
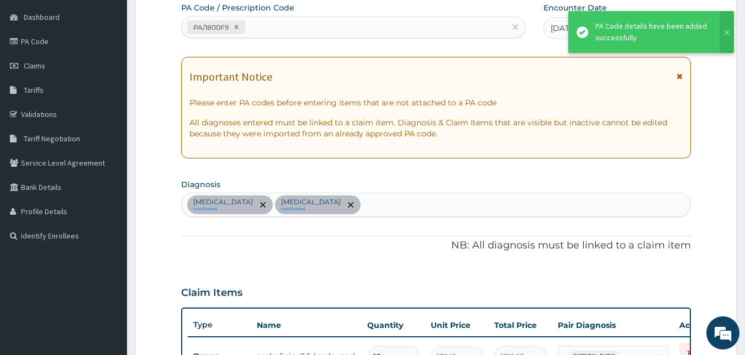
scroll to position [320, 0]
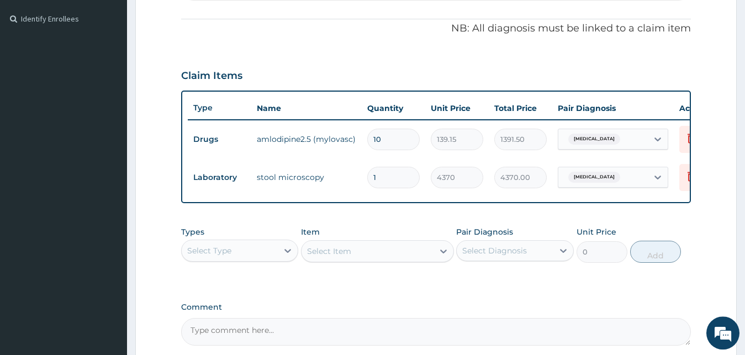
click at [374, 46] on div "PA Code / Prescription Code PA/1800F9 Encounter Date 08-10-2025 Important Notic…" at bounding box center [436, 65] width 510 height 561
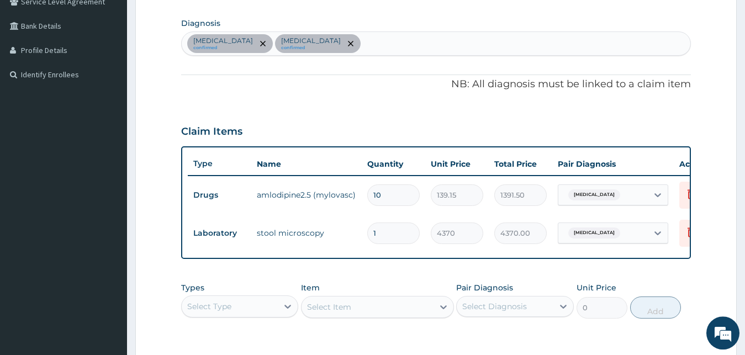
scroll to position [236, 0]
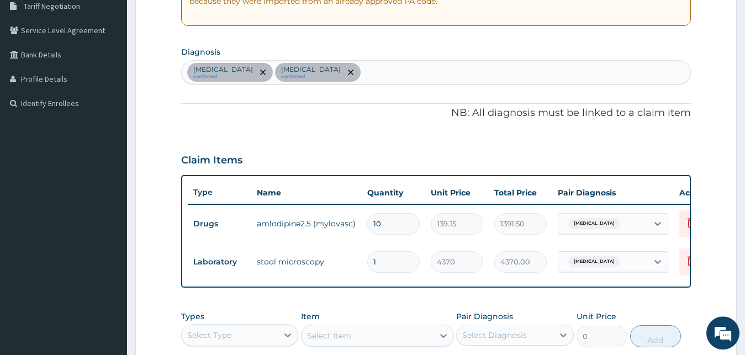
click at [389, 78] on div "Hypertensive emergency confirmed Typhoid fever confirmed" at bounding box center [436, 72] width 509 height 23
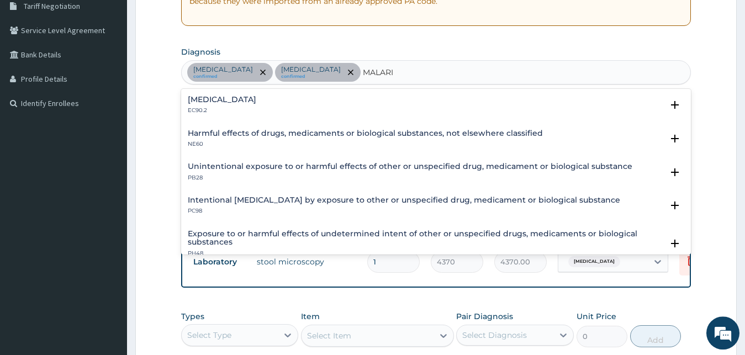
type input "MALARIA"
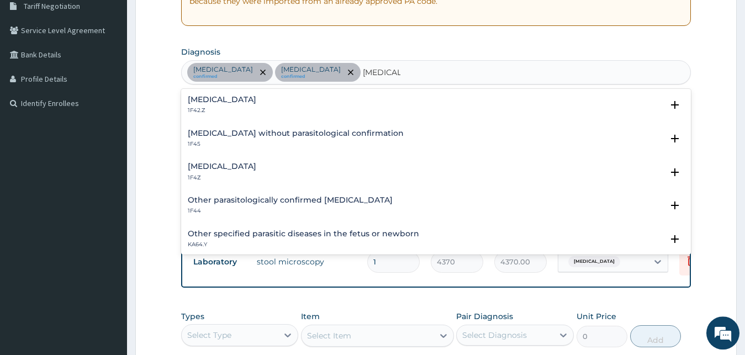
click at [267, 172] on div "Malaria, unspecified 1F4Z" at bounding box center [436, 171] width 497 height 19
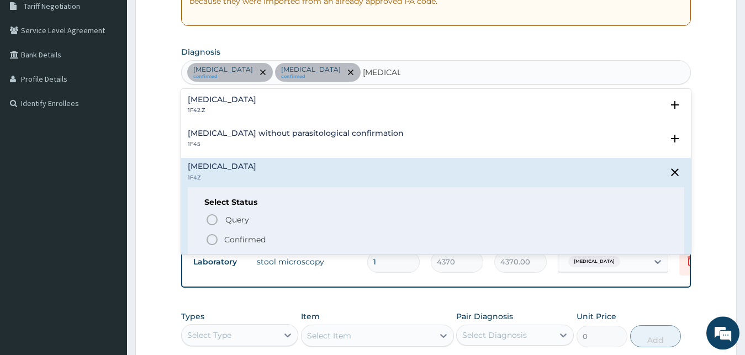
click at [215, 237] on icon "status option filled" at bounding box center [211, 239] width 13 height 13
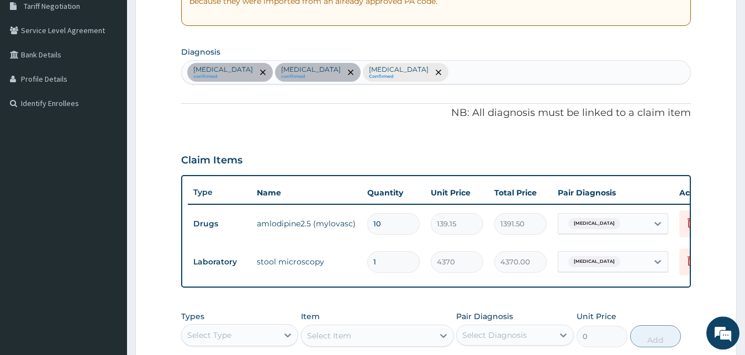
click at [325, 138] on div "PA Code / Prescription Code PA/1800F9 Encounter Date 08-10-2025 Important Notic…" at bounding box center [436, 150] width 510 height 561
click at [487, 70] on div "Hypertensive emergency confirmed Typhoid fever confirmed Malaria, unspecified C…" at bounding box center [436, 72] width 509 height 23
type input "SEPSIS"
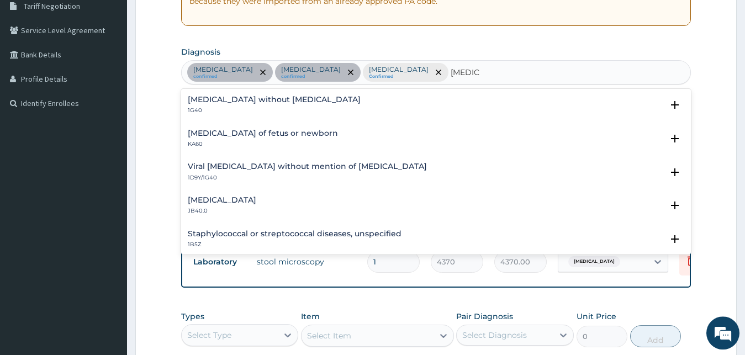
click at [353, 102] on div "Sepsis without septic shock 1G40" at bounding box center [436, 105] width 497 height 19
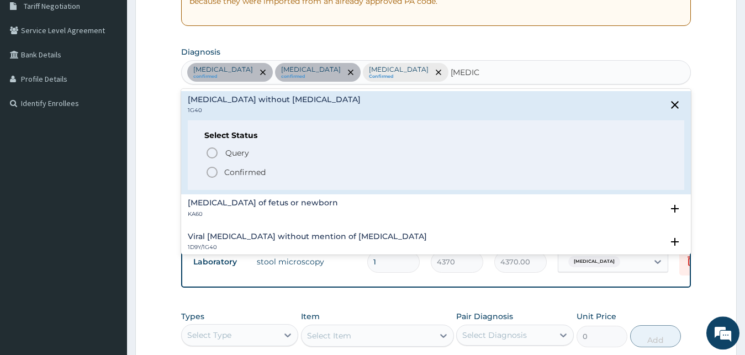
click at [212, 172] on icon "status option filled" at bounding box center [211, 172] width 13 height 13
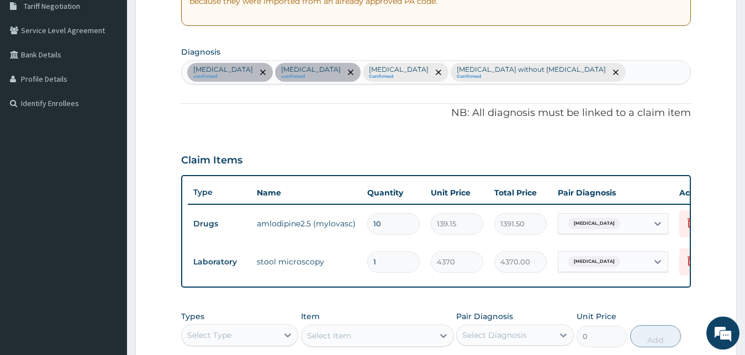
click at [289, 135] on div "PA Code / Prescription Code PA/1800F9 Encounter Date 08-10-2025 Important Notic…" at bounding box center [436, 150] width 510 height 561
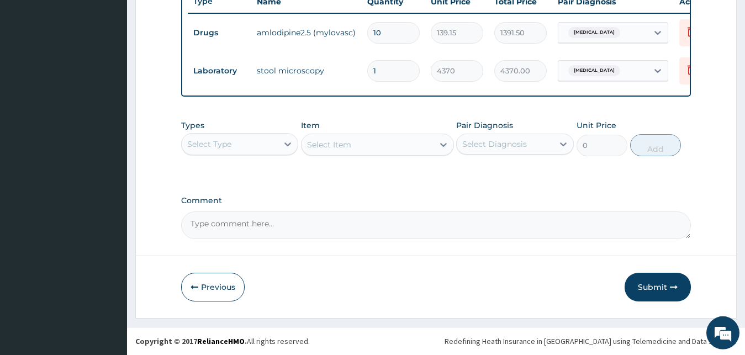
scroll to position [436, 0]
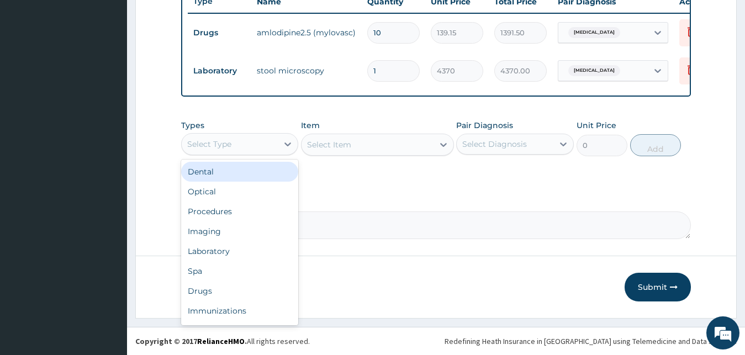
click at [256, 136] on div "Select Type" at bounding box center [230, 144] width 97 height 18
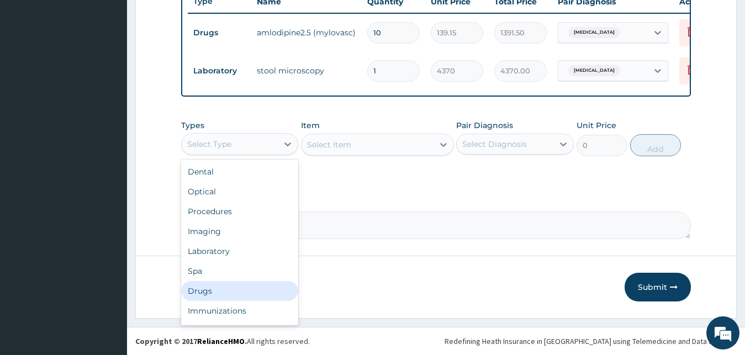
click at [214, 288] on div "Drugs" at bounding box center [240, 291] width 118 height 20
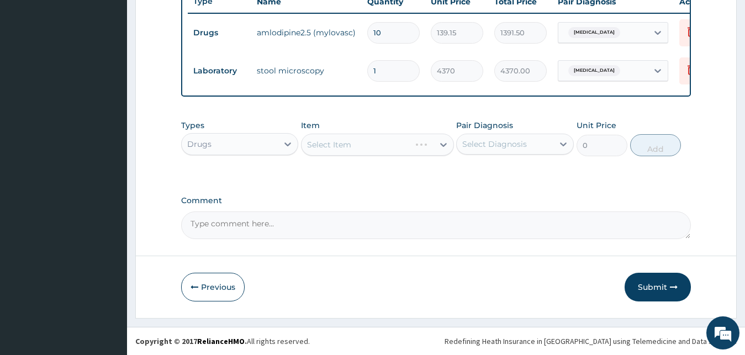
click at [527, 150] on div "Select Diagnosis" at bounding box center [505, 144] width 97 height 18
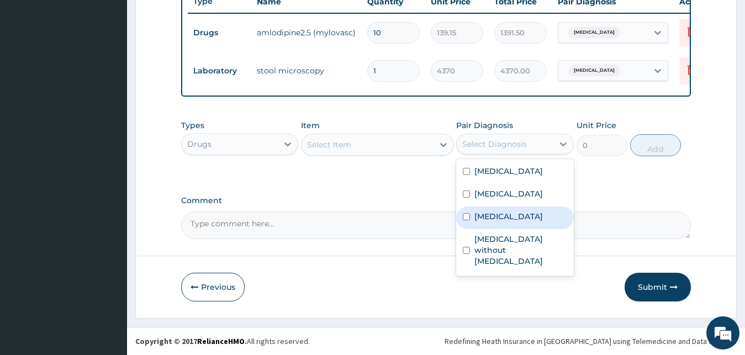
click at [510, 222] on label "Malaria, unspecified" at bounding box center [508, 216] width 68 height 11
checkbox input "true"
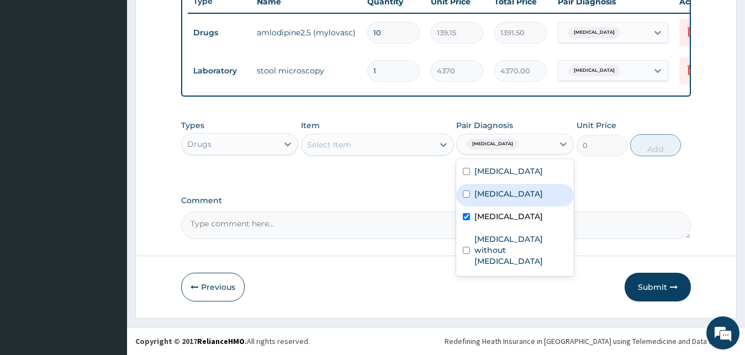
click at [352, 141] on div "Select Item" at bounding box center [368, 145] width 132 height 18
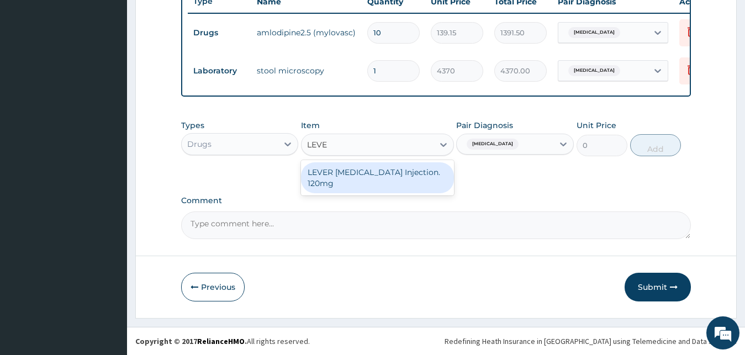
type input "LEVER"
click at [348, 178] on div "LEVER ARTESUNATE Injection. 120mg" at bounding box center [377, 177] width 153 height 31
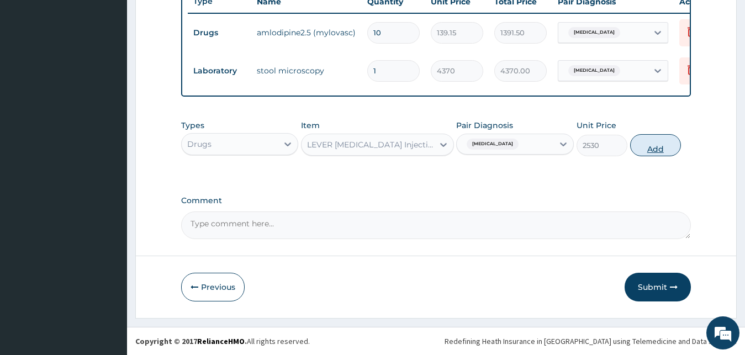
click at [662, 145] on button "Add" at bounding box center [655, 145] width 51 height 22
type input "0"
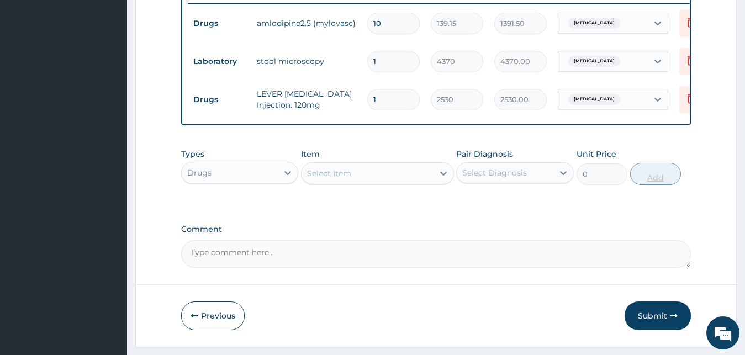
type input "0.00"
type input "4"
type input "10120.00"
type input "4"
click at [419, 182] on div "Select Item" at bounding box center [368, 174] width 132 height 18
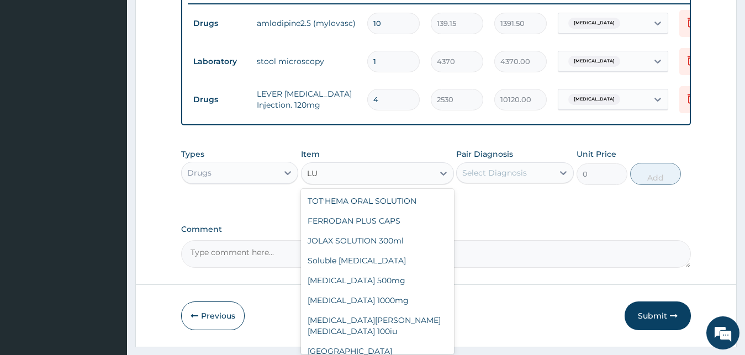
type input "L"
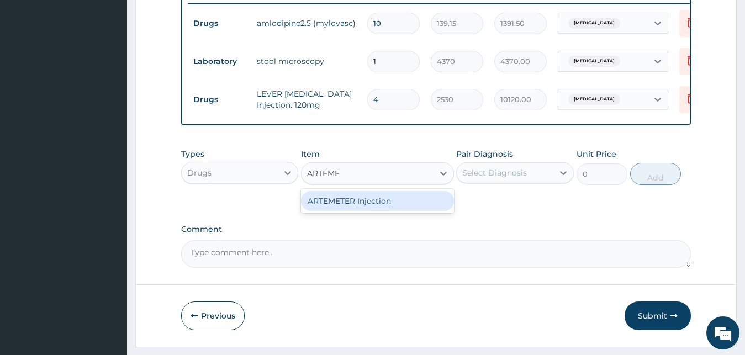
type input "ARTEM"
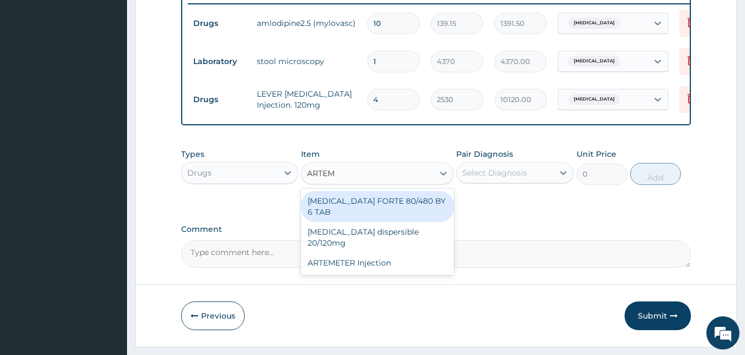
click at [414, 211] on div "COARTEM FORTE 80/480 BY 6 TAB" at bounding box center [377, 206] width 153 height 31
type input "480.7"
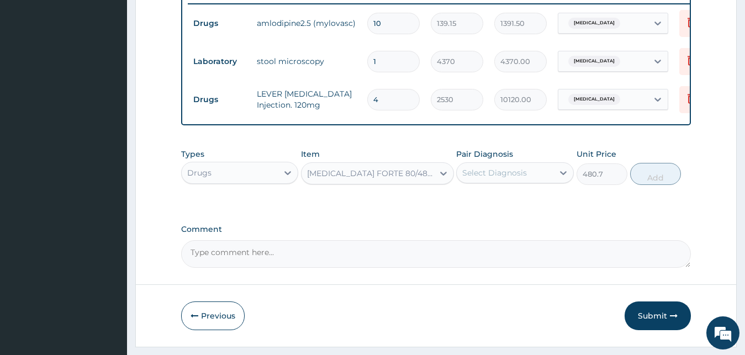
click at [525, 178] on div "Select Diagnosis" at bounding box center [494, 172] width 65 height 11
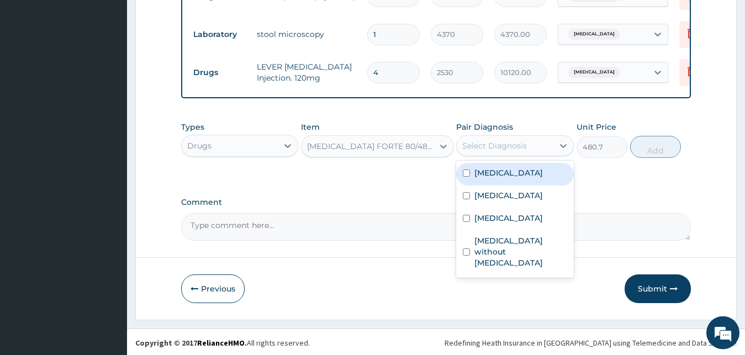
scroll to position [474, 0]
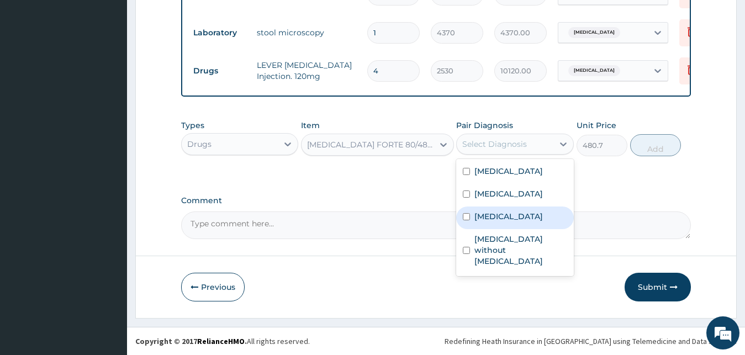
click at [511, 222] on label "Malaria, unspecified" at bounding box center [508, 216] width 68 height 11
checkbox input "true"
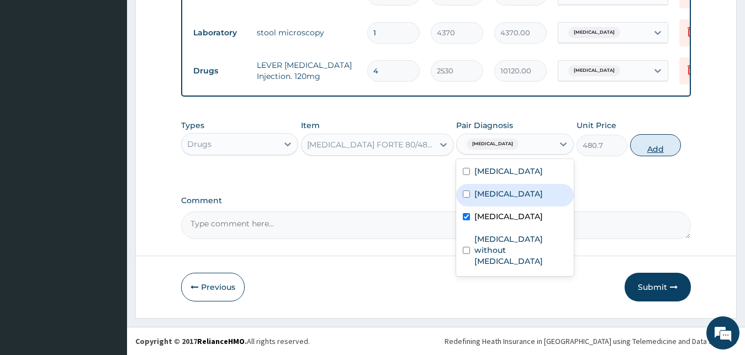
click at [665, 151] on button "Add" at bounding box center [655, 145] width 51 height 22
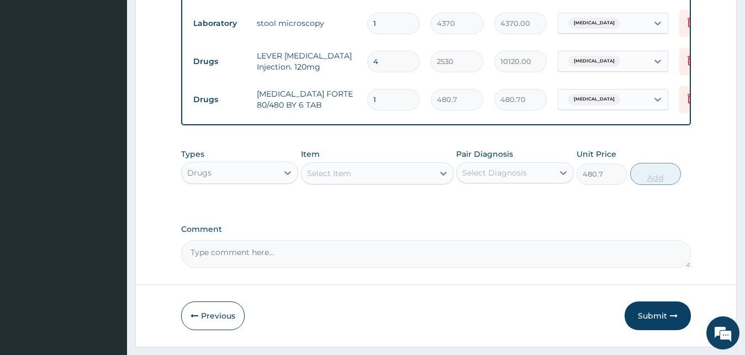
type input "0"
click at [600, 207] on div "Types Drugs Item Select Item Pair Diagnosis Select Diagnosis Unit Price 0 Add" at bounding box center [436, 175] width 510 height 64
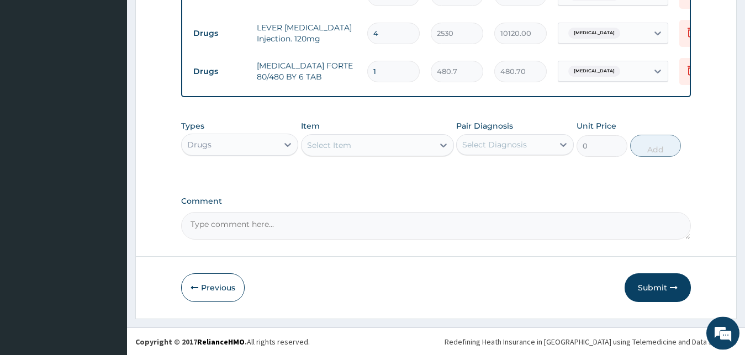
scroll to position [513, 0]
click at [398, 62] on input "1" at bounding box center [393, 71] width 52 height 22
type input "0.00"
type input "6"
type input "2884.20"
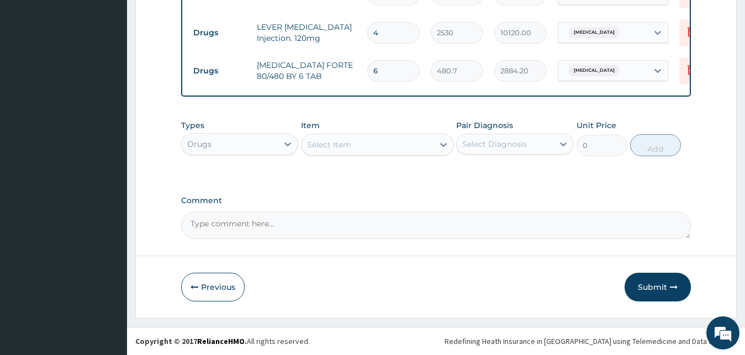
type input "6"
click at [401, 165] on div "Types Drugs Item Select Item Pair Diagnosis Select Diagnosis Unit Price 0 Add" at bounding box center [436, 146] width 510 height 64
click at [332, 146] on div "Select Item" at bounding box center [329, 144] width 44 height 11
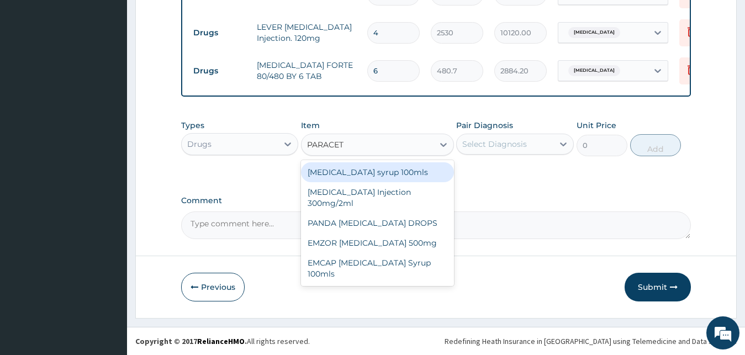
type input "PARACETA"
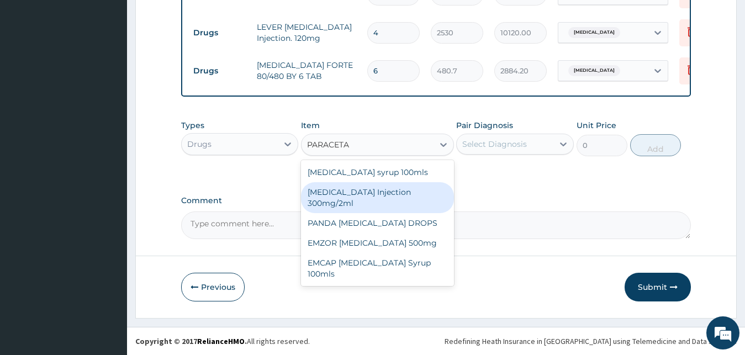
click at [342, 191] on div "PARACETAMOL Injection 300mg/2ml" at bounding box center [377, 197] width 153 height 31
type input "278.3"
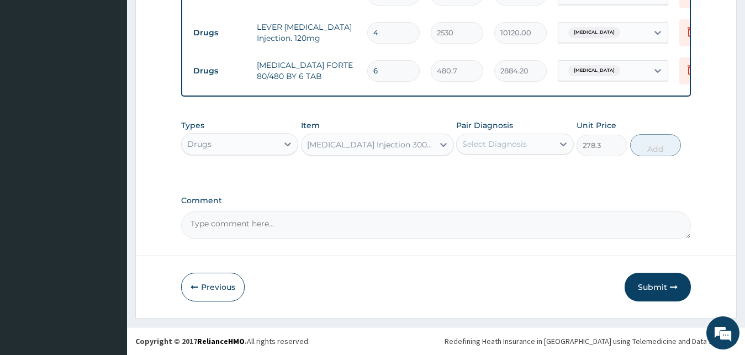
click at [531, 154] on div "Select Diagnosis" at bounding box center [515, 144] width 118 height 21
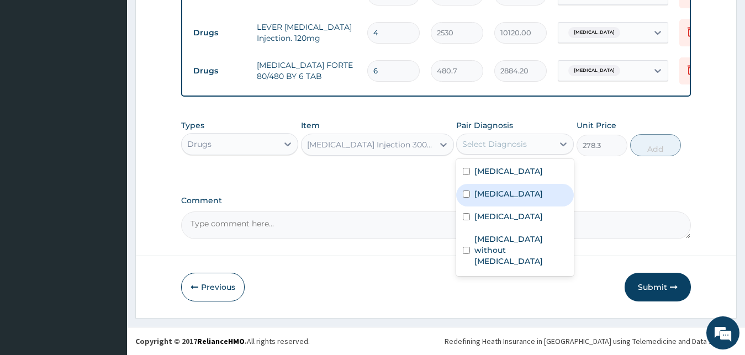
click at [516, 199] on label "Typhoid fever" at bounding box center [508, 193] width 68 height 11
checkbox input "true"
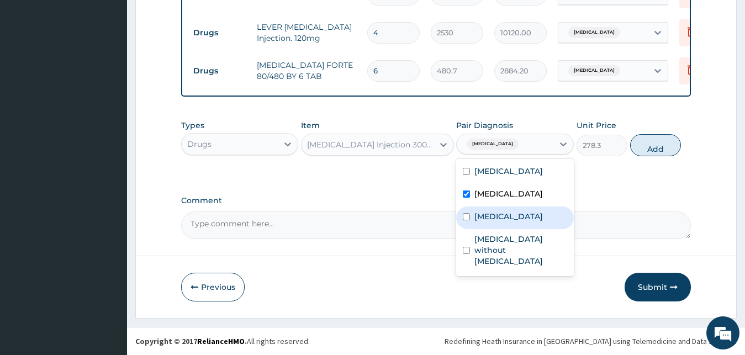
click at [514, 222] on label "Malaria, unspecified" at bounding box center [508, 216] width 68 height 11
checkbox input "true"
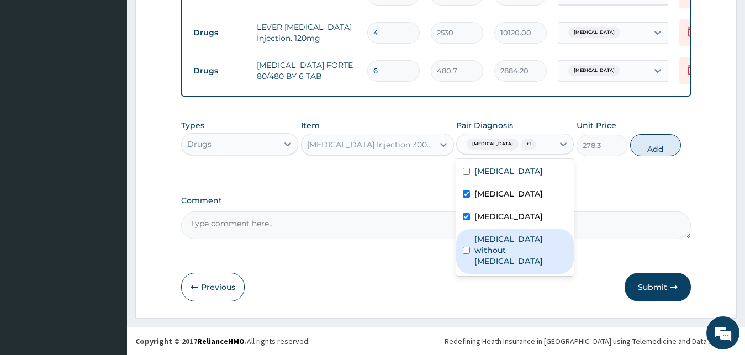
click at [511, 253] on label "Sepsis without septic shock" at bounding box center [520, 250] width 93 height 33
checkbox input "true"
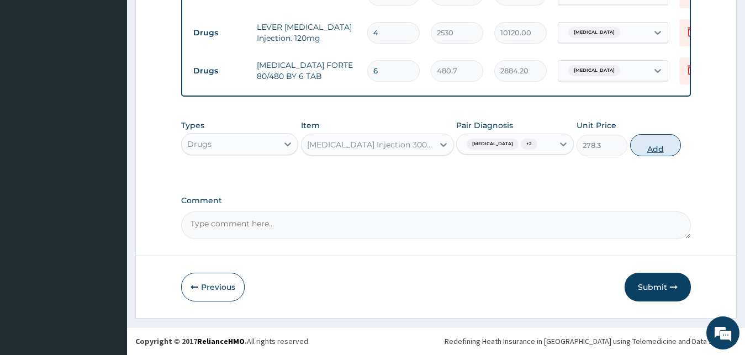
click at [664, 139] on button "Add" at bounding box center [655, 145] width 51 height 22
type input "0"
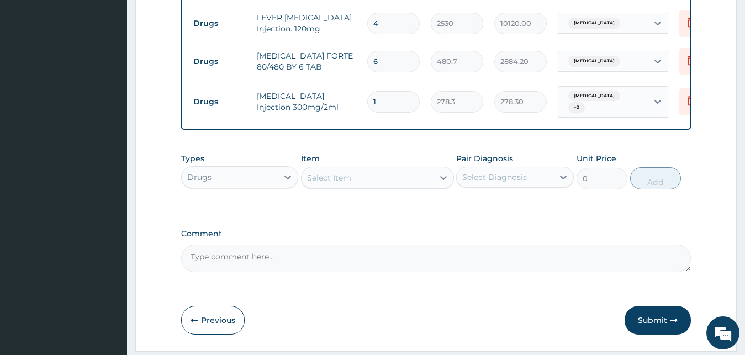
type input "0.00"
type input "3"
type input "834.90"
type input "3"
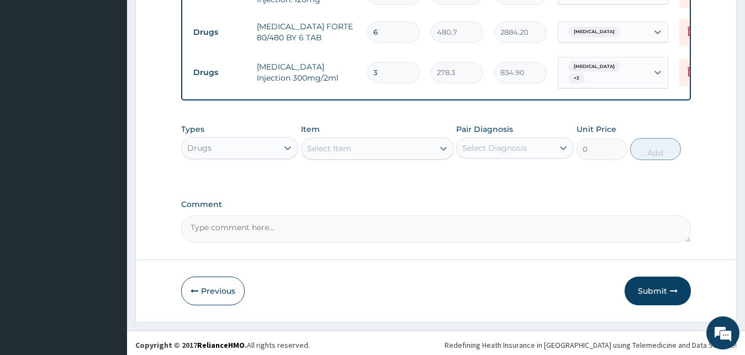
scroll to position [551, 0]
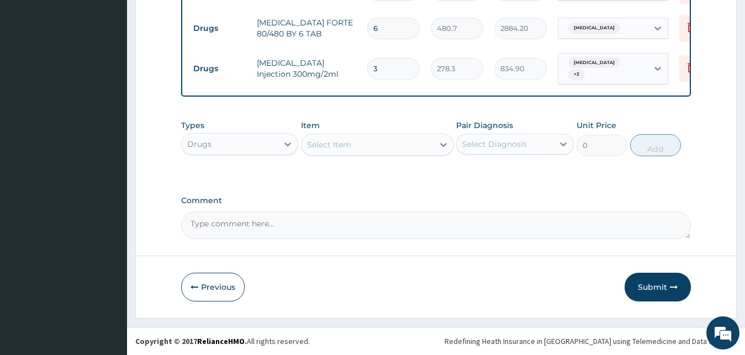
click at [363, 142] on div "Select Item" at bounding box center [368, 145] width 132 height 18
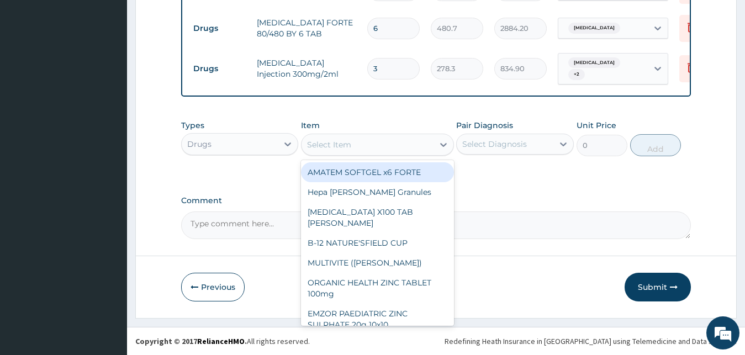
click at [361, 171] on div "AMATEM SOFTGEL x6 FORTE" at bounding box center [377, 172] width 153 height 20
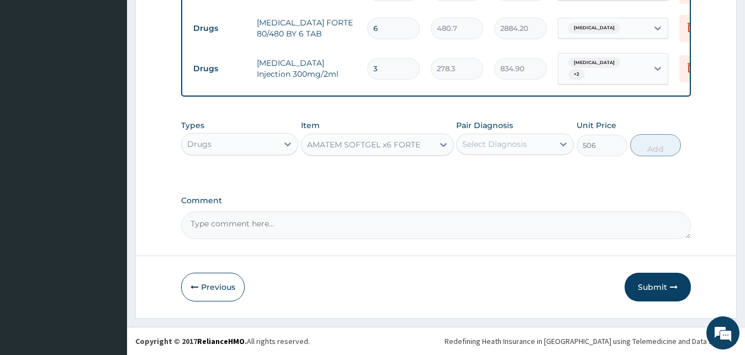
click at [425, 143] on div "AMATEM SOFTGEL x6 FORTE" at bounding box center [368, 145] width 132 height 18
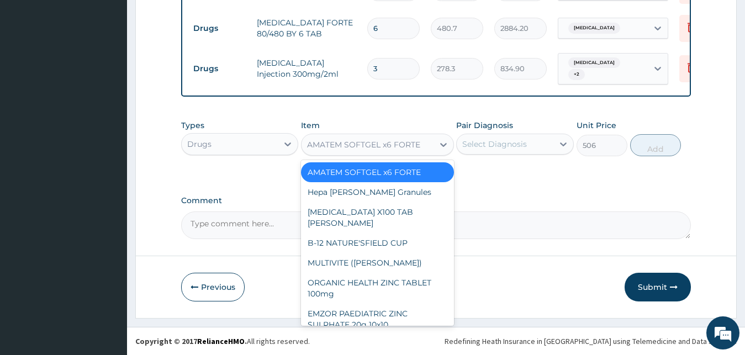
click at [223, 147] on div "Drugs" at bounding box center [230, 144] width 97 height 18
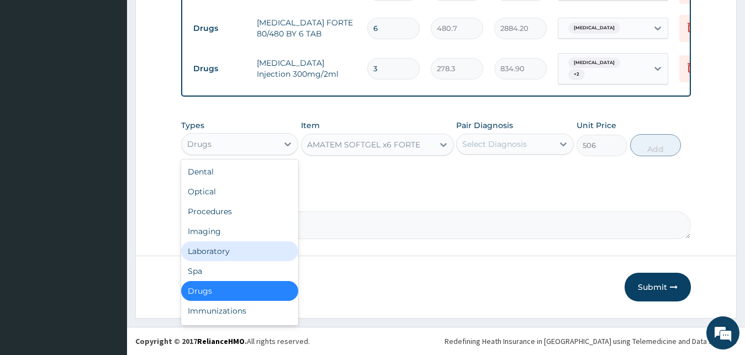
click at [219, 250] on div "Laboratory" at bounding box center [240, 251] width 118 height 20
type input "0"
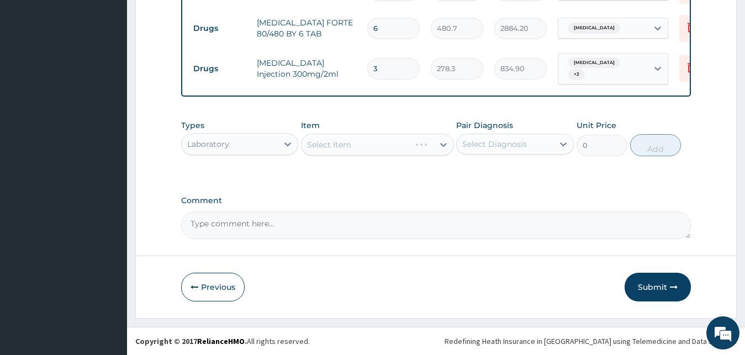
click at [505, 139] on div "Select Diagnosis" at bounding box center [494, 144] width 65 height 11
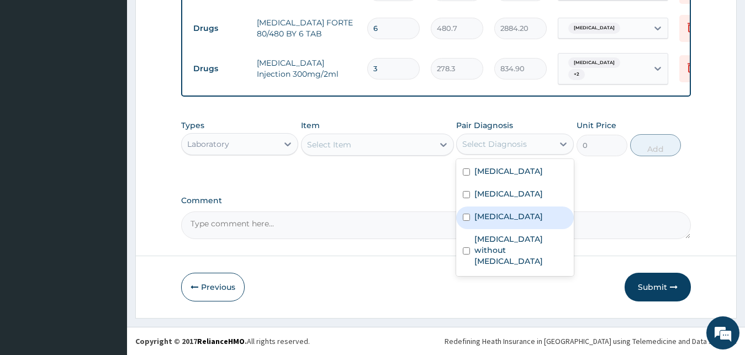
click at [503, 222] on label "Malaria, unspecified" at bounding box center [508, 216] width 68 height 11
checkbox input "true"
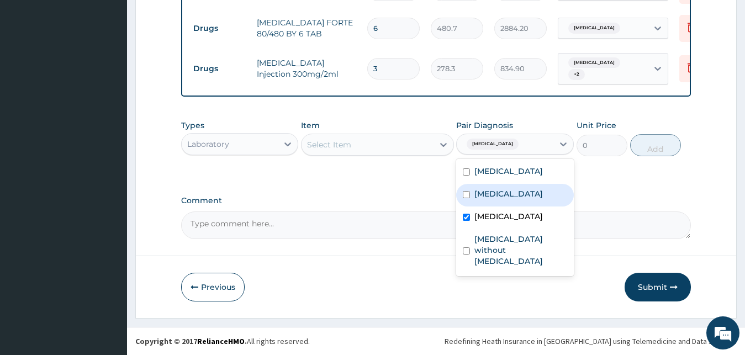
click at [394, 144] on div "Select Item" at bounding box center [368, 145] width 132 height 18
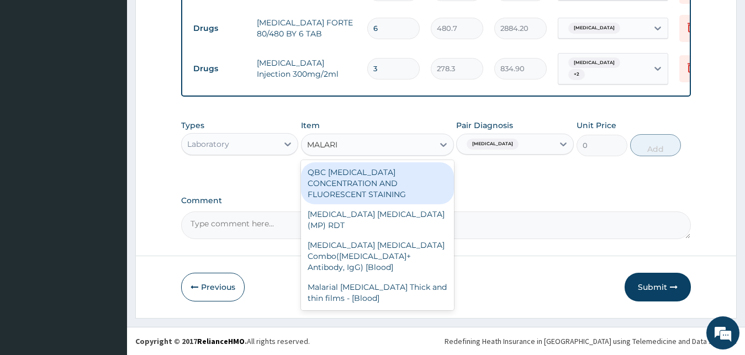
type input "MALARIA"
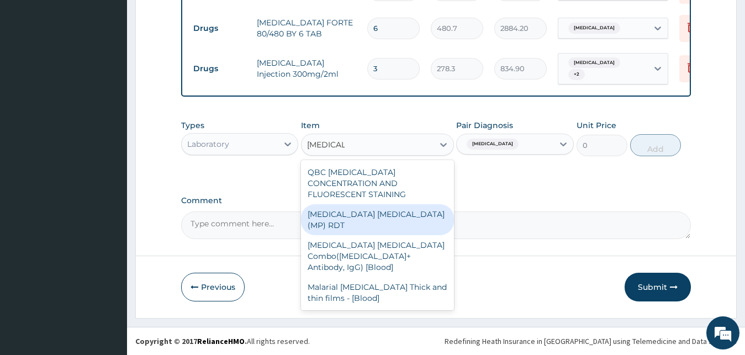
click at [381, 204] on div "MALARIA PARASITE (MP) RDT" at bounding box center [377, 219] width 153 height 31
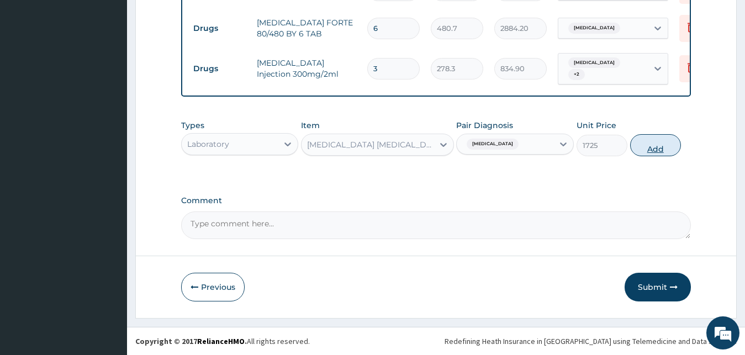
click at [648, 142] on button "Add" at bounding box center [655, 145] width 51 height 22
type input "0"
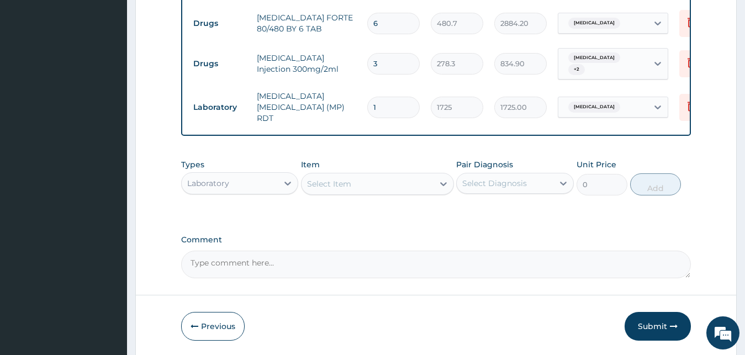
click at [515, 209] on div "Types Laboratory Item Select Item Pair Diagnosis Select Diagnosis Unit Price 0 …" at bounding box center [436, 186] width 510 height 64
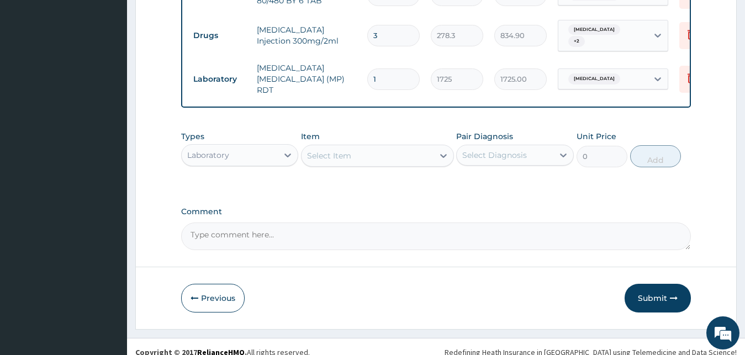
scroll to position [589, 0]
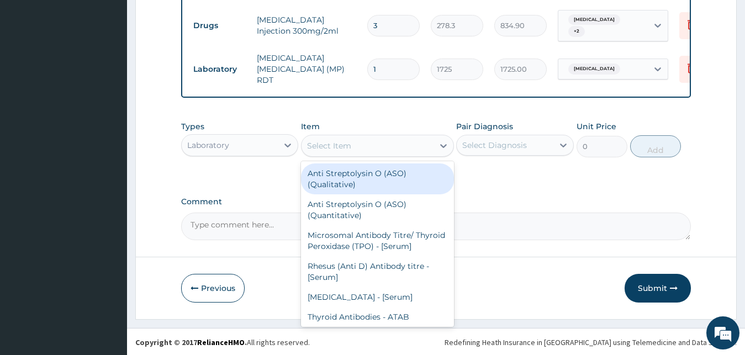
click at [403, 141] on div "Select Item" at bounding box center [368, 146] width 132 height 18
type input "CB"
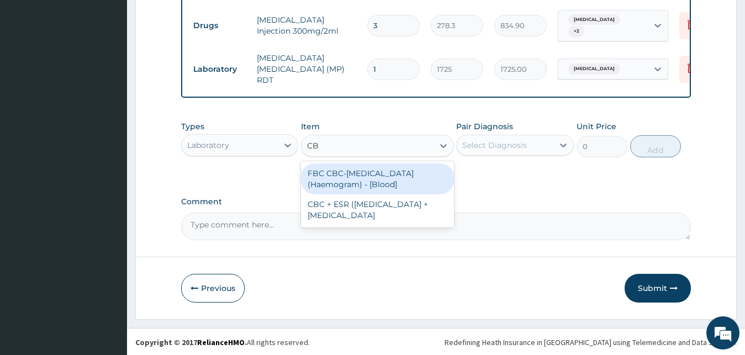
click at [397, 178] on div "FBC CBC-Complete Blood Count (Haemogram) - [Blood]" at bounding box center [377, 178] width 153 height 31
type input "4600"
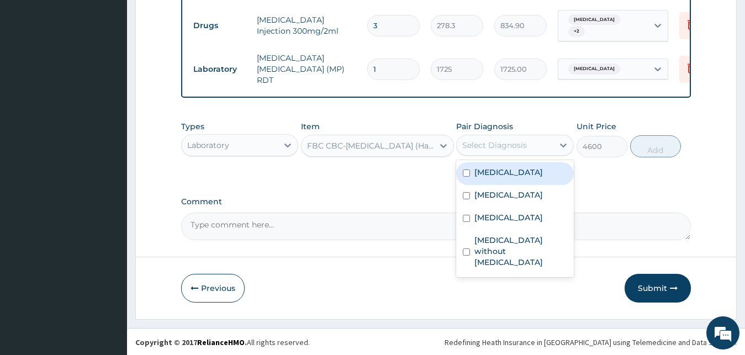
click at [540, 144] on div "Select Diagnosis" at bounding box center [505, 145] width 97 height 18
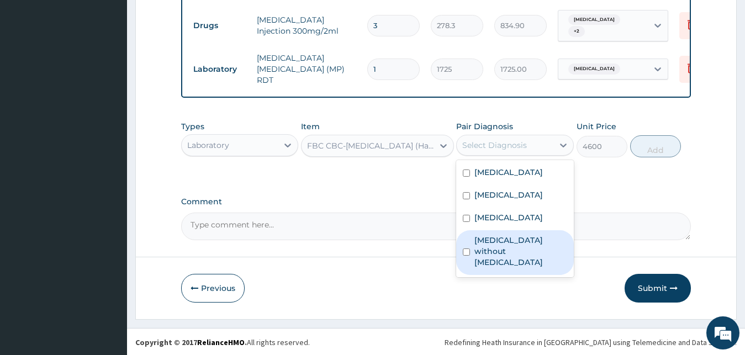
click at [494, 254] on label "Sepsis without septic shock" at bounding box center [520, 251] width 93 height 33
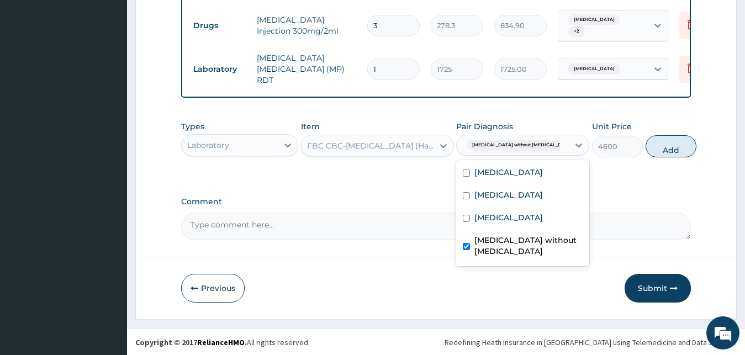
checkbox input "true"
click at [654, 142] on button "Add" at bounding box center [671, 146] width 51 height 22
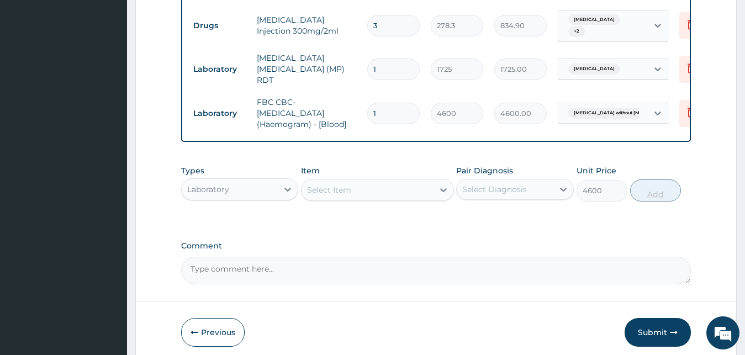
type input "0"
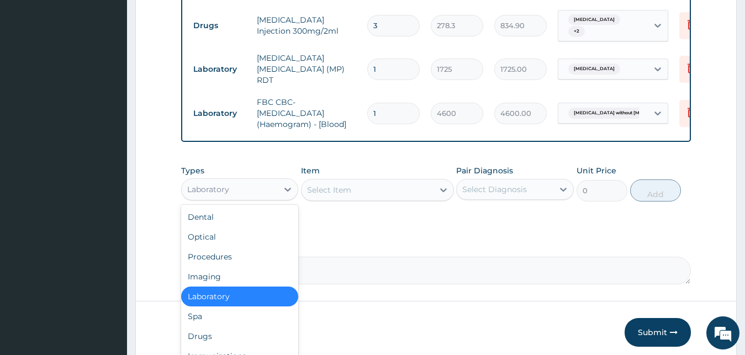
click at [273, 191] on div "Laboratory" at bounding box center [230, 190] width 97 height 18
click at [250, 251] on div "Procedures" at bounding box center [240, 257] width 118 height 20
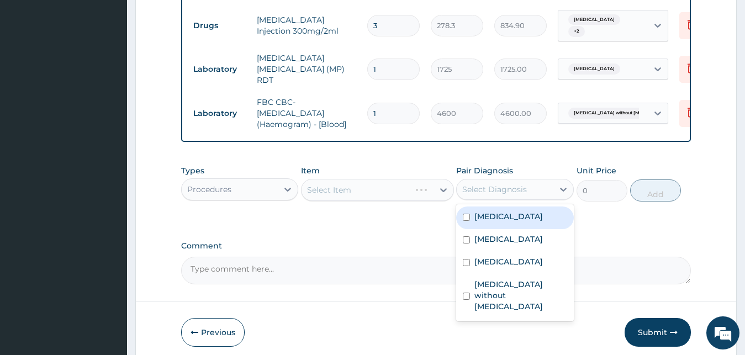
click at [475, 182] on div "Select Diagnosis" at bounding box center [505, 190] width 97 height 18
click at [482, 222] on label "Hypertensive emergency" at bounding box center [508, 216] width 68 height 11
checkbox input "true"
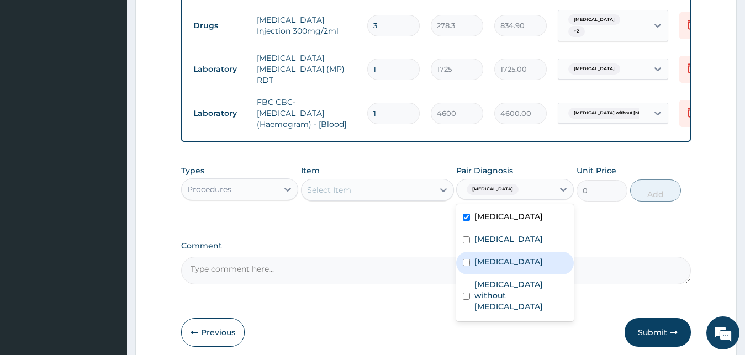
click at [473, 262] on div "Malaria, unspecified" at bounding box center [515, 263] width 118 height 23
checkbox input "true"
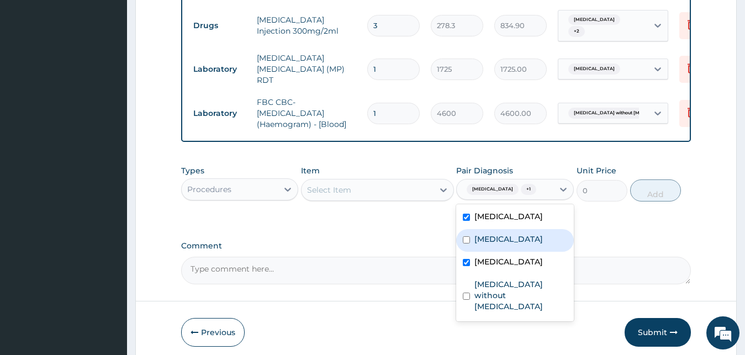
click at [474, 252] on div "Typhoid fever" at bounding box center [515, 240] width 118 height 23
checkbox input "true"
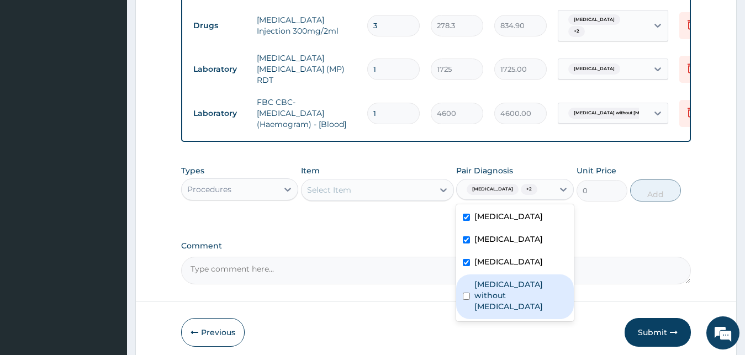
click at [468, 300] on input "checkbox" at bounding box center [466, 296] width 7 height 7
checkbox input "true"
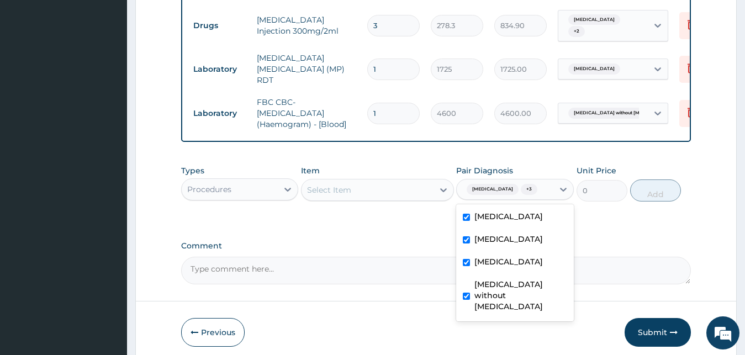
click at [368, 189] on div "Select Item" at bounding box center [368, 190] width 132 height 18
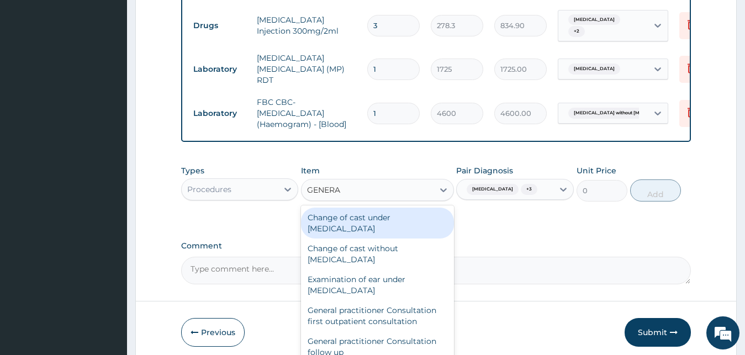
type input "GENERAL"
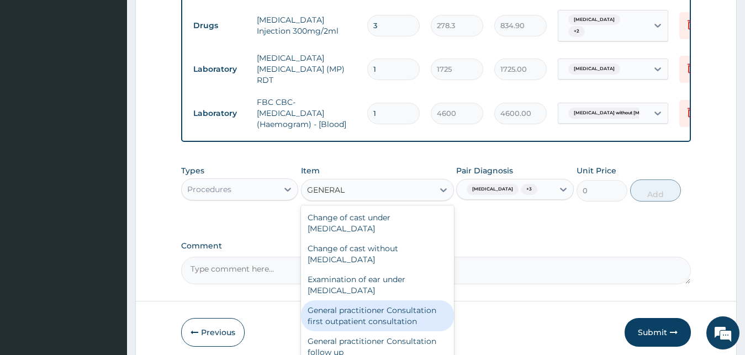
click at [336, 312] on div "General practitioner Consultation first outpatient consultation" at bounding box center [377, 315] width 153 height 31
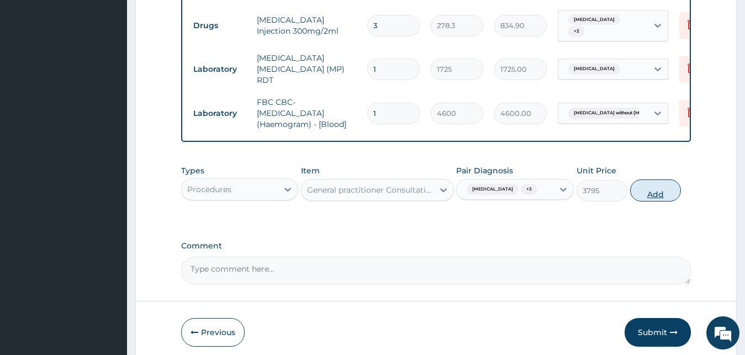
click at [658, 200] on button "Add" at bounding box center [655, 190] width 51 height 22
type input "0"
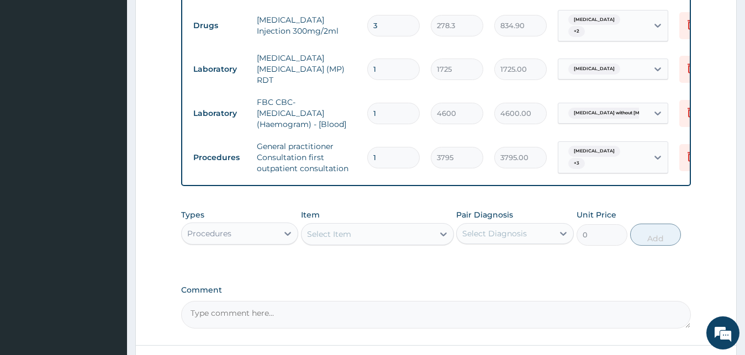
click at [576, 256] on div "Types Procedures Item Select Item Pair Diagnosis Select Diagnosis Unit Price 0 …" at bounding box center [436, 236] width 510 height 64
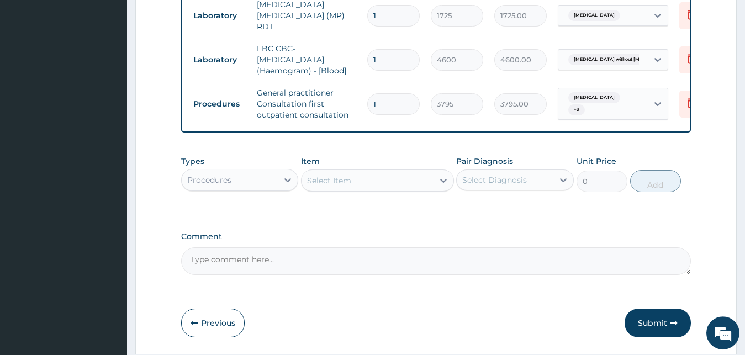
scroll to position [677, 0]
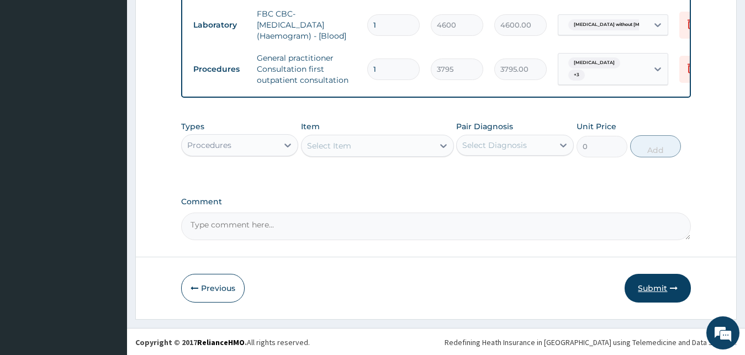
click at [643, 281] on button "Submit" at bounding box center [658, 288] width 66 height 29
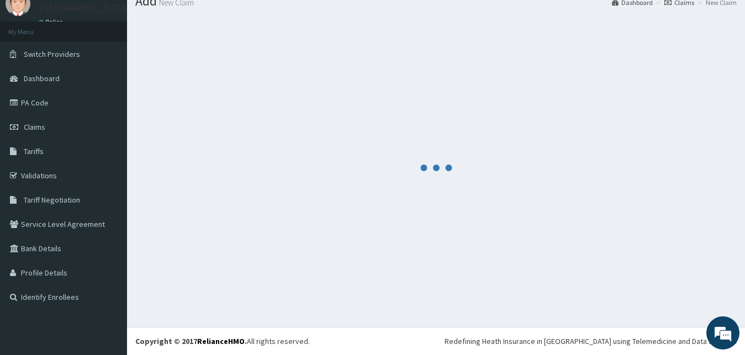
scroll to position [42, 0]
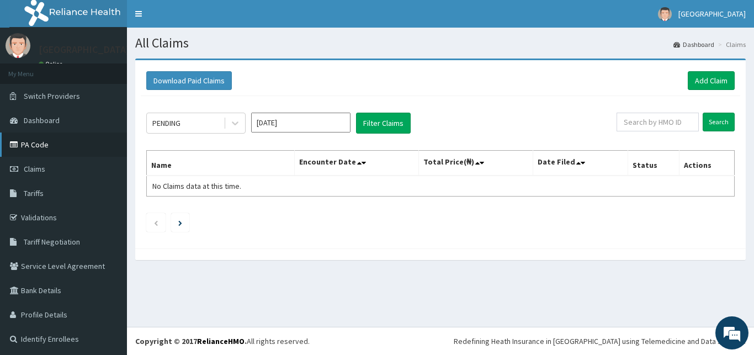
click at [38, 143] on link "PA Code" at bounding box center [63, 145] width 127 height 24
